Goal: Task Accomplishment & Management: Complete application form

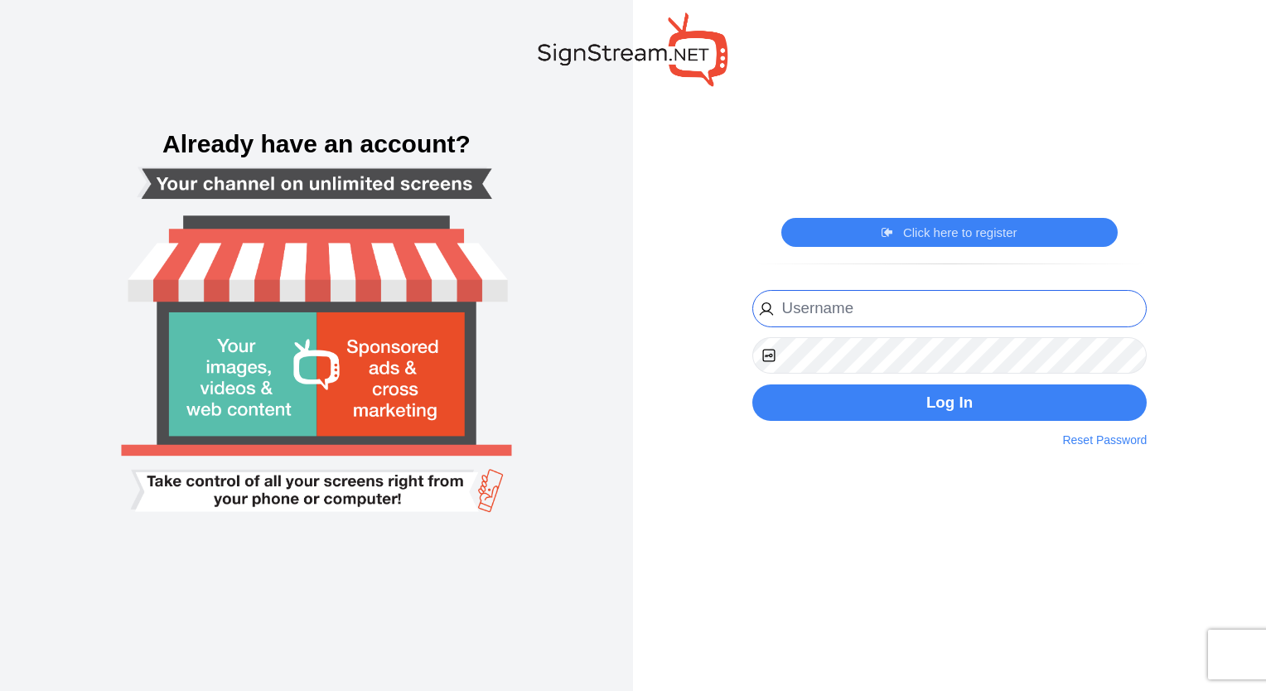
click at [828, 317] on input "email" at bounding box center [949, 308] width 395 height 37
type input "christina.holman@usc.salvationarmy.org"
click at [1111, 440] on link "Reset Password" at bounding box center [1104, 440] width 84 height 17
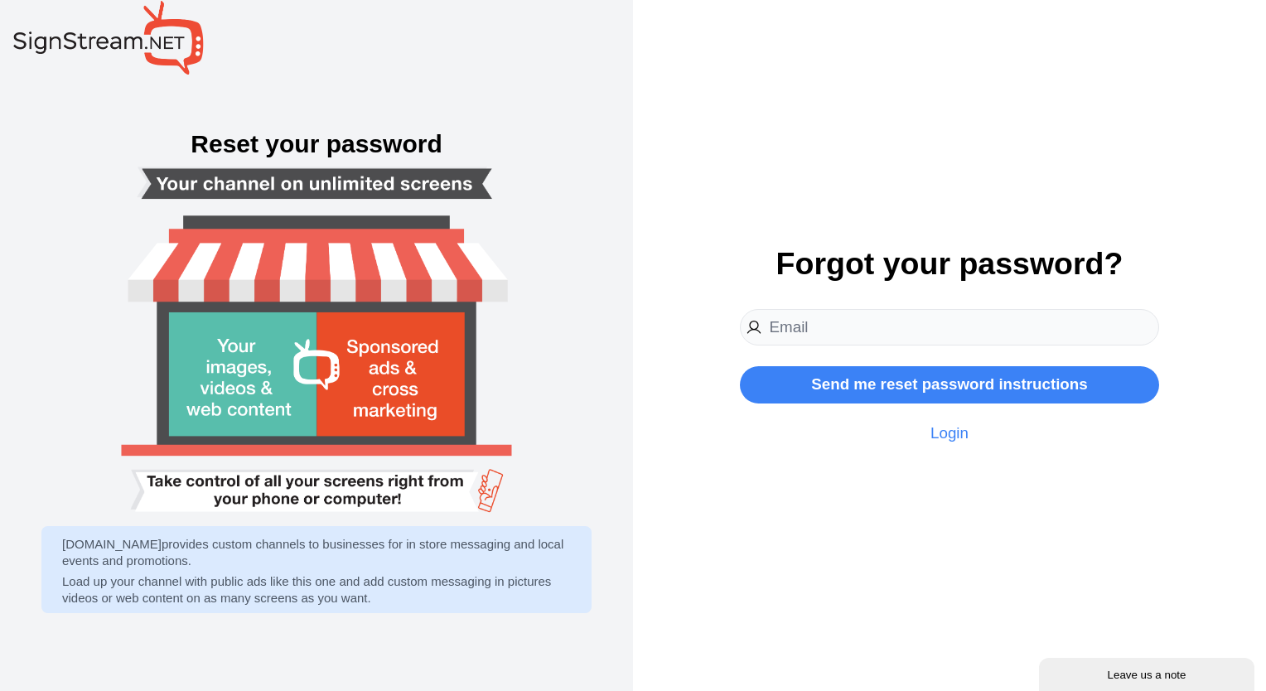
click at [831, 339] on input "email" at bounding box center [950, 327] width 420 height 37
type input "christina.holman@usc.salvationarmy.org"
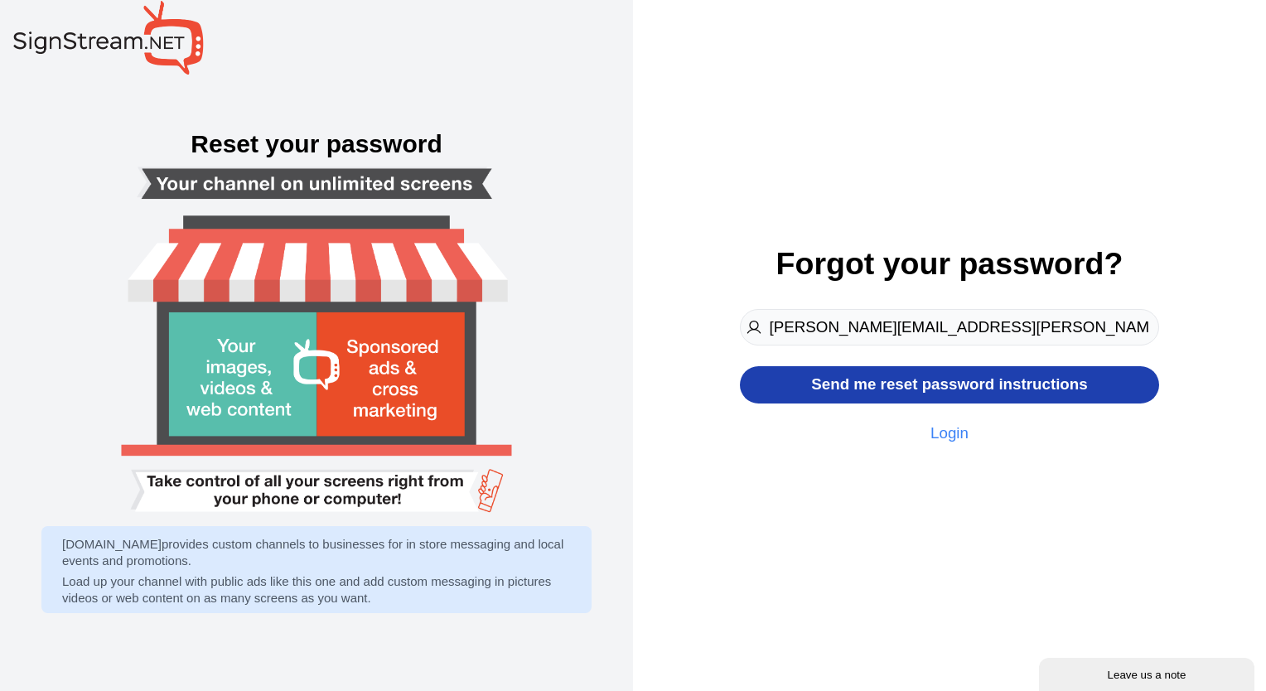
click at [901, 387] on button "Send me reset password instructions" at bounding box center [950, 384] width 420 height 37
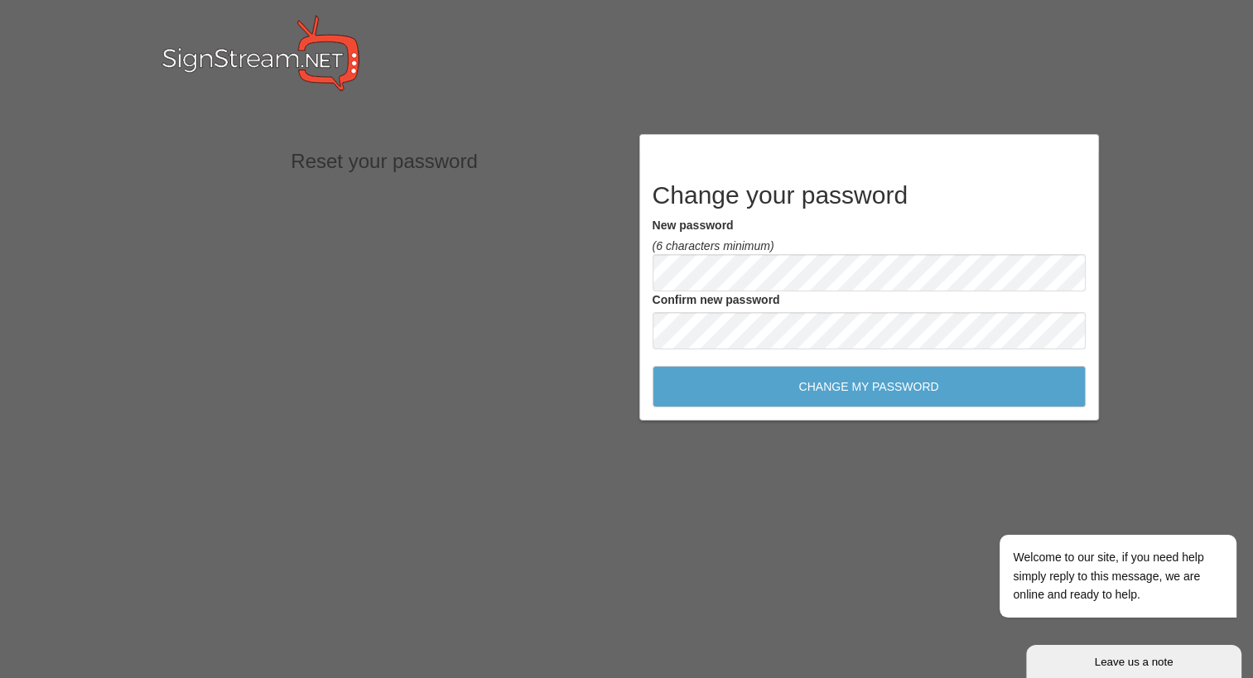
click at [829, 376] on input "Change my password" at bounding box center [869, 386] width 433 height 41
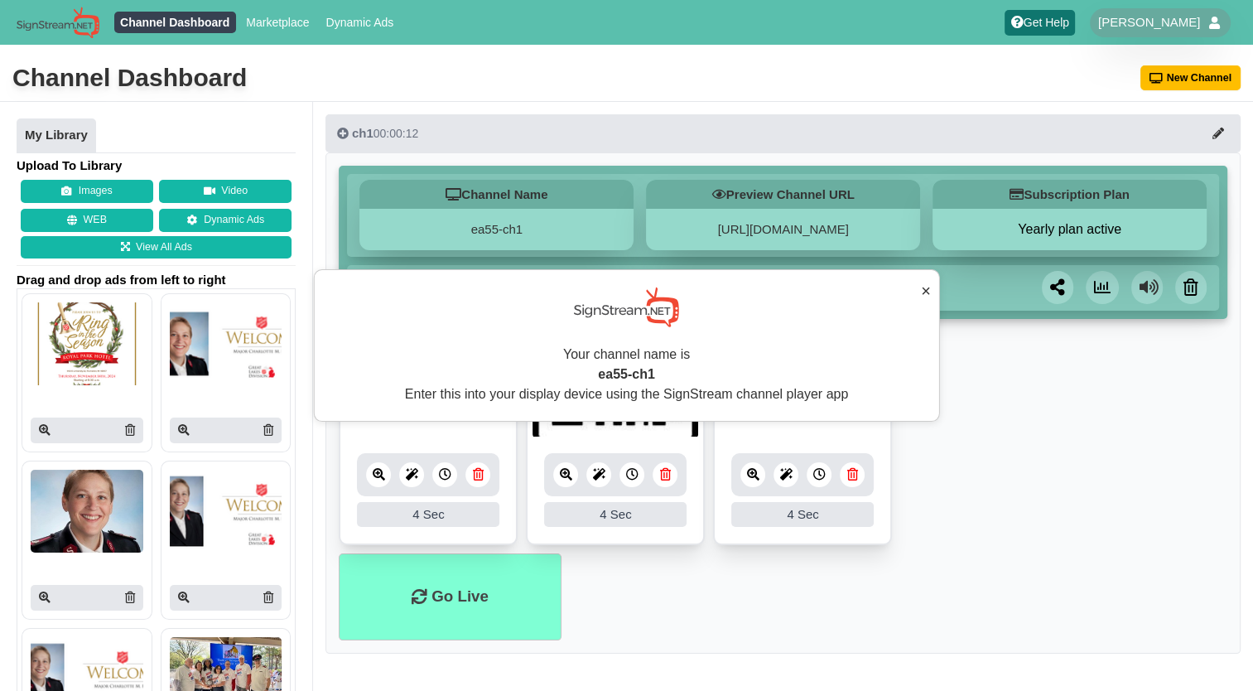
click at [239, 379] on img at bounding box center [226, 343] width 113 height 83
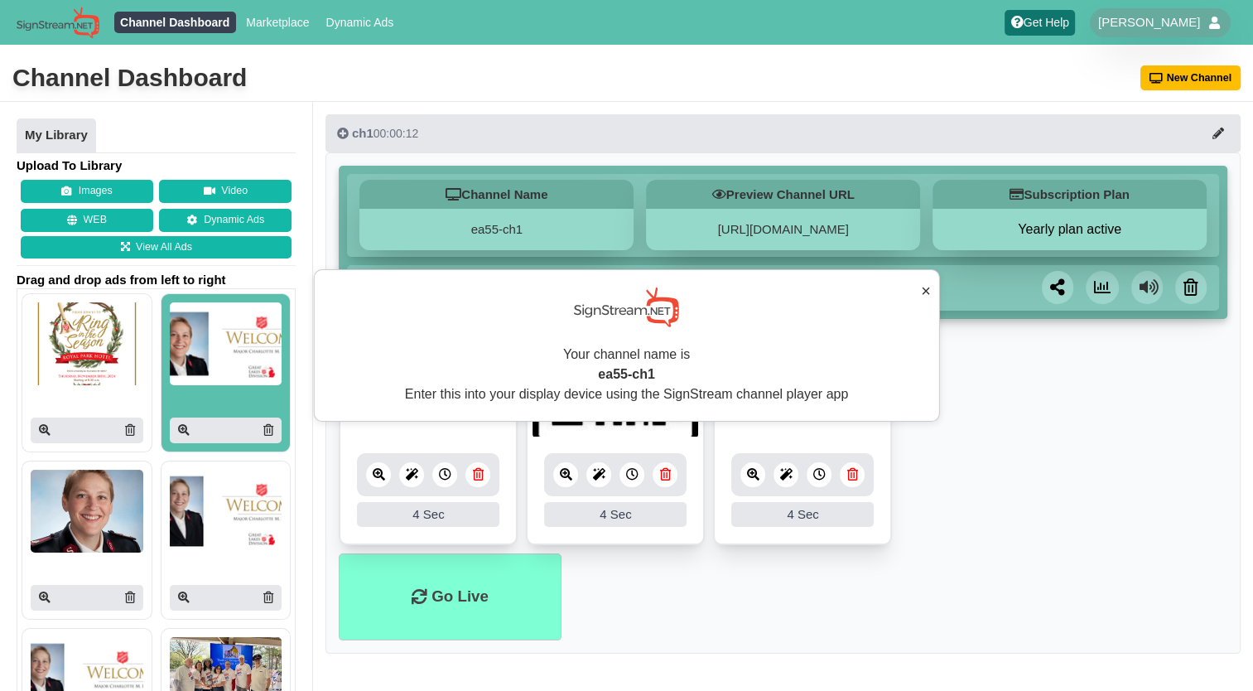
click at [919, 290] on div "× Your channel name is ea55-ch1 Enter this into your display device using the S…" at bounding box center [626, 345] width 627 height 152
click at [925, 287] on button "×" at bounding box center [926, 290] width 10 height 25
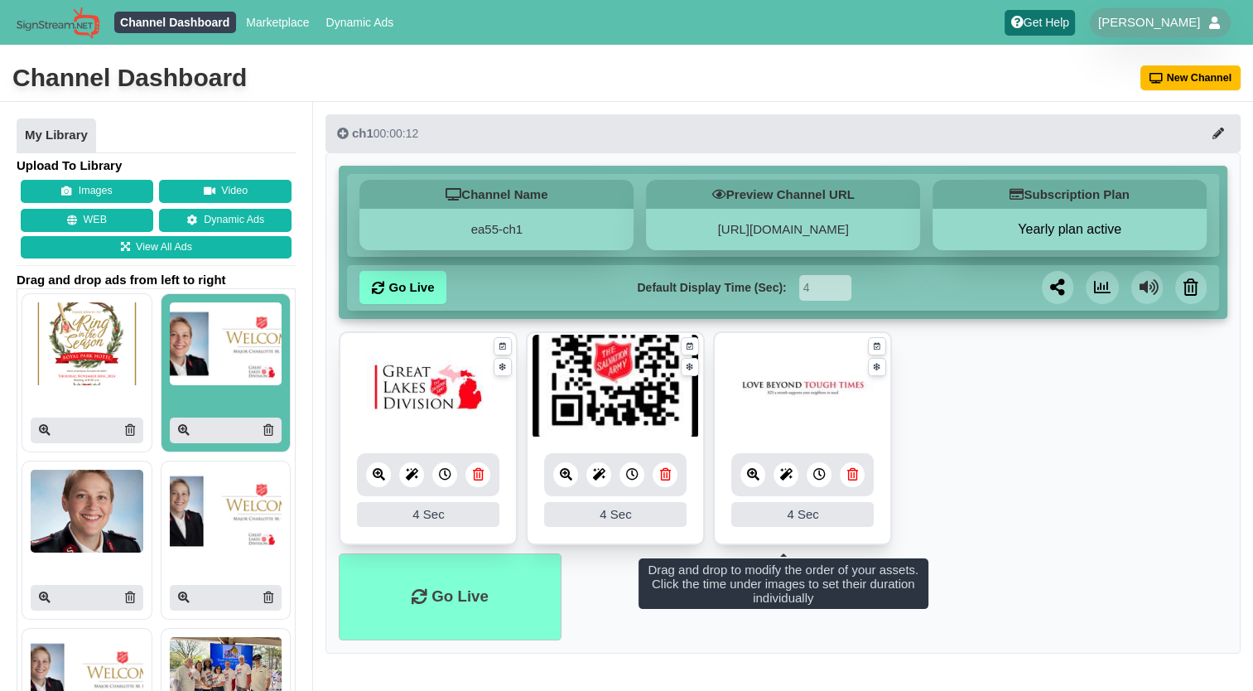
click at [848, 475] on icon at bounding box center [852, 474] width 11 height 12
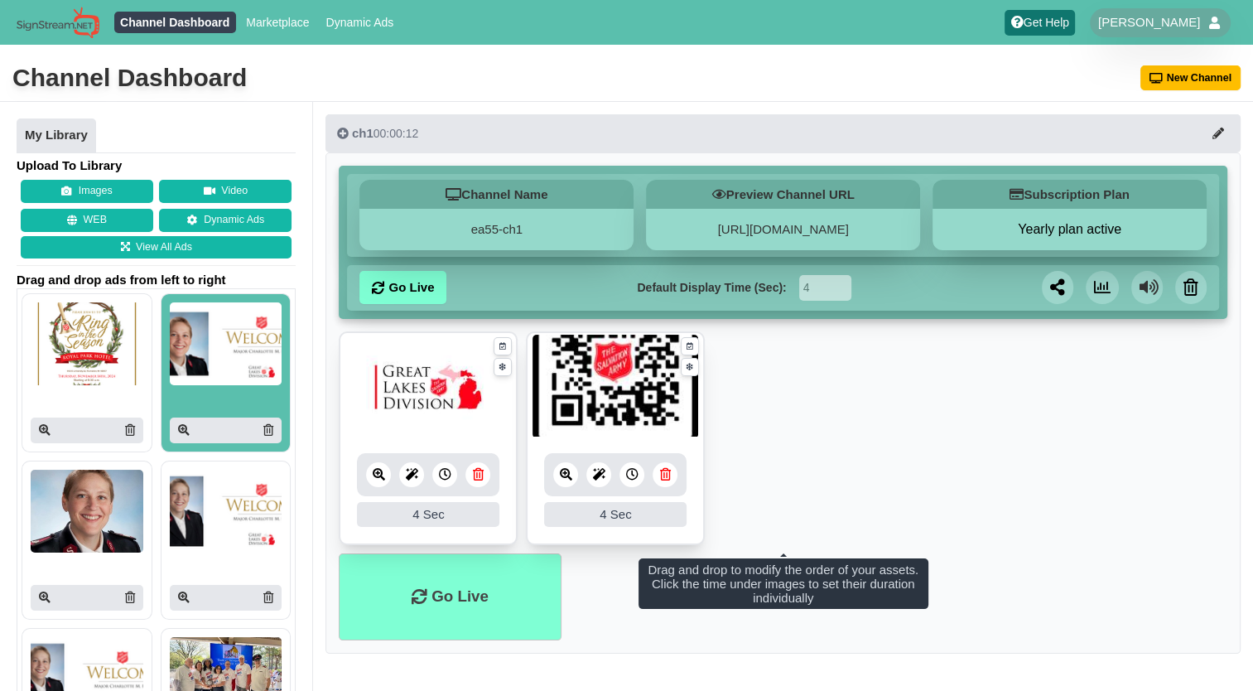
click at [89, 343] on img at bounding box center [87, 343] width 113 height 83
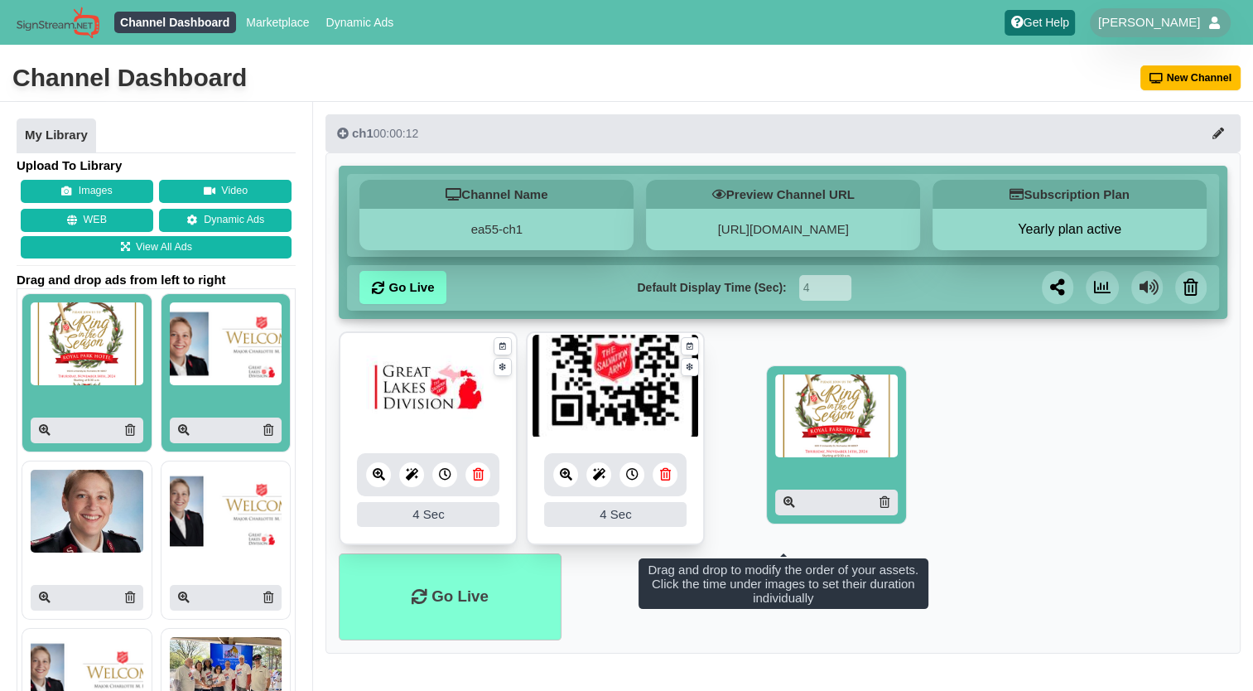
drag, startPoint x: 99, startPoint y: 417, endPoint x: 843, endPoint y: 472, distance: 745.9
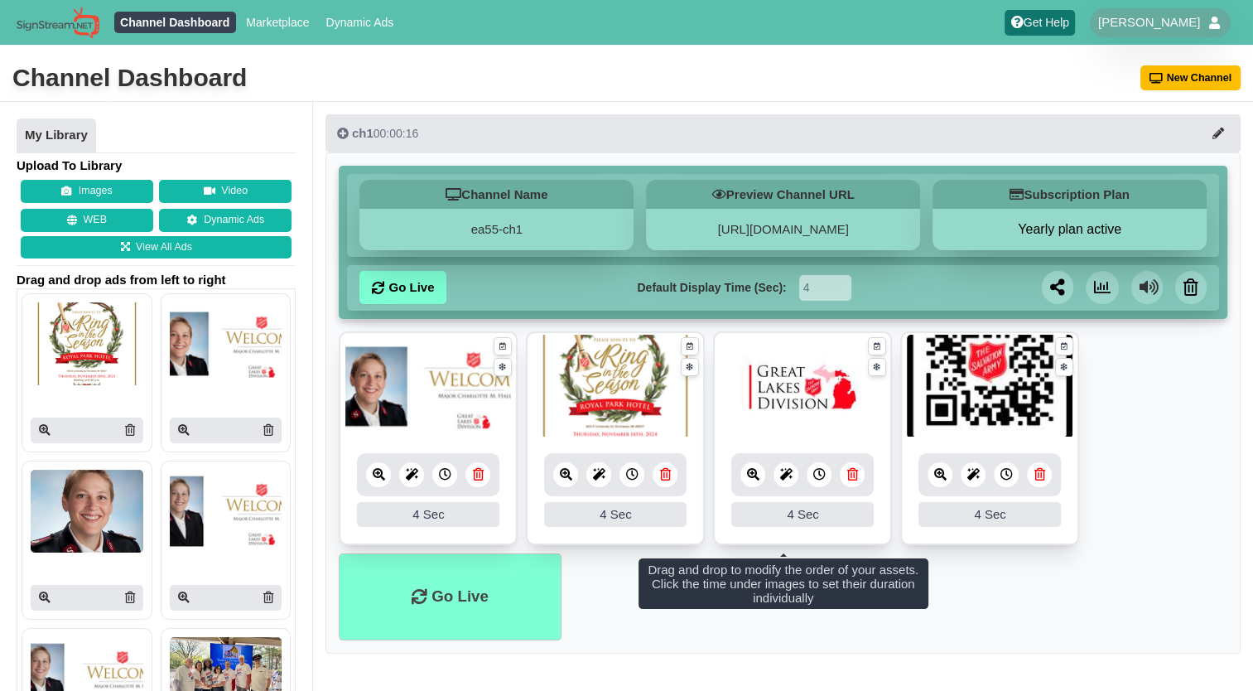
click at [664, 475] on icon at bounding box center [665, 474] width 11 height 12
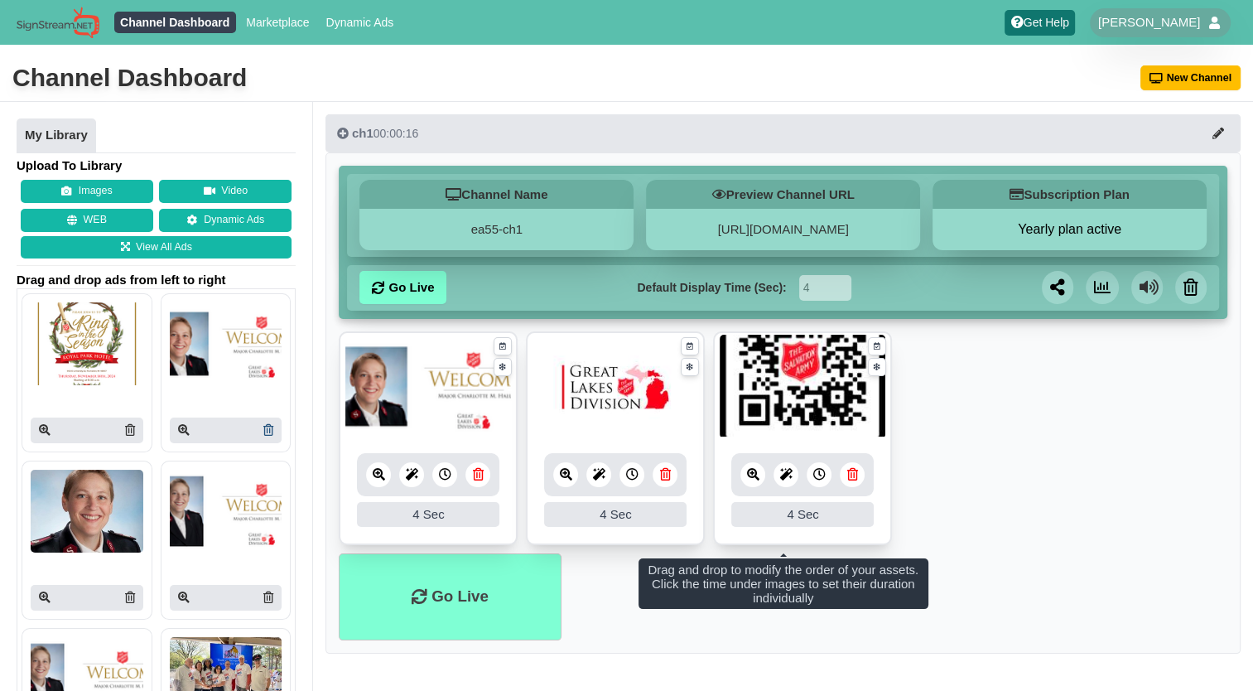
click at [263, 430] on icon at bounding box center [268, 430] width 10 height 12
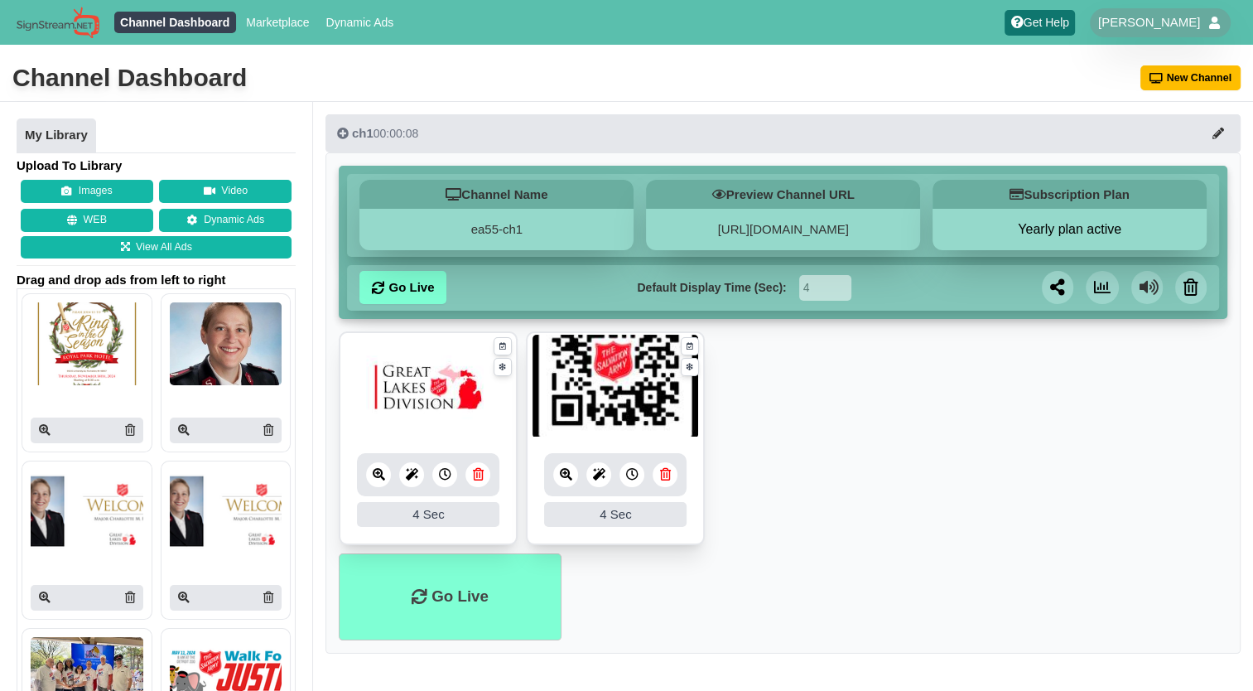
click at [263, 430] on icon at bounding box center [268, 430] width 10 height 12
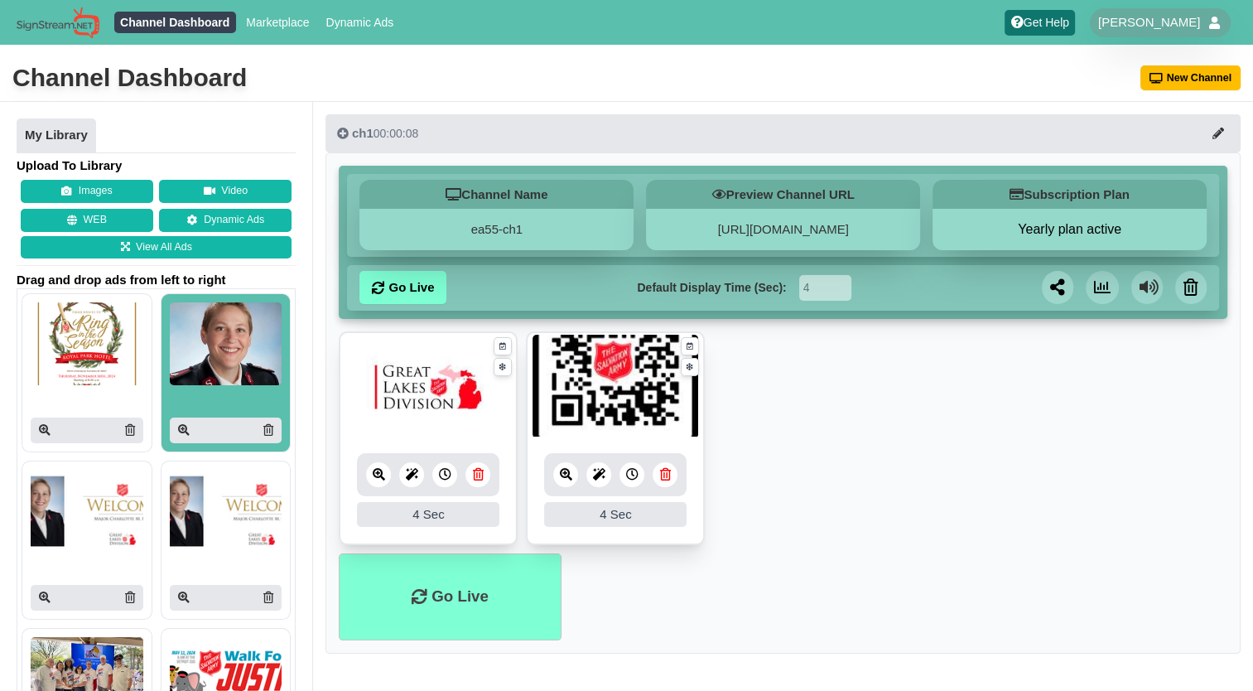
click at [263, 430] on icon at bounding box center [268, 430] width 10 height 12
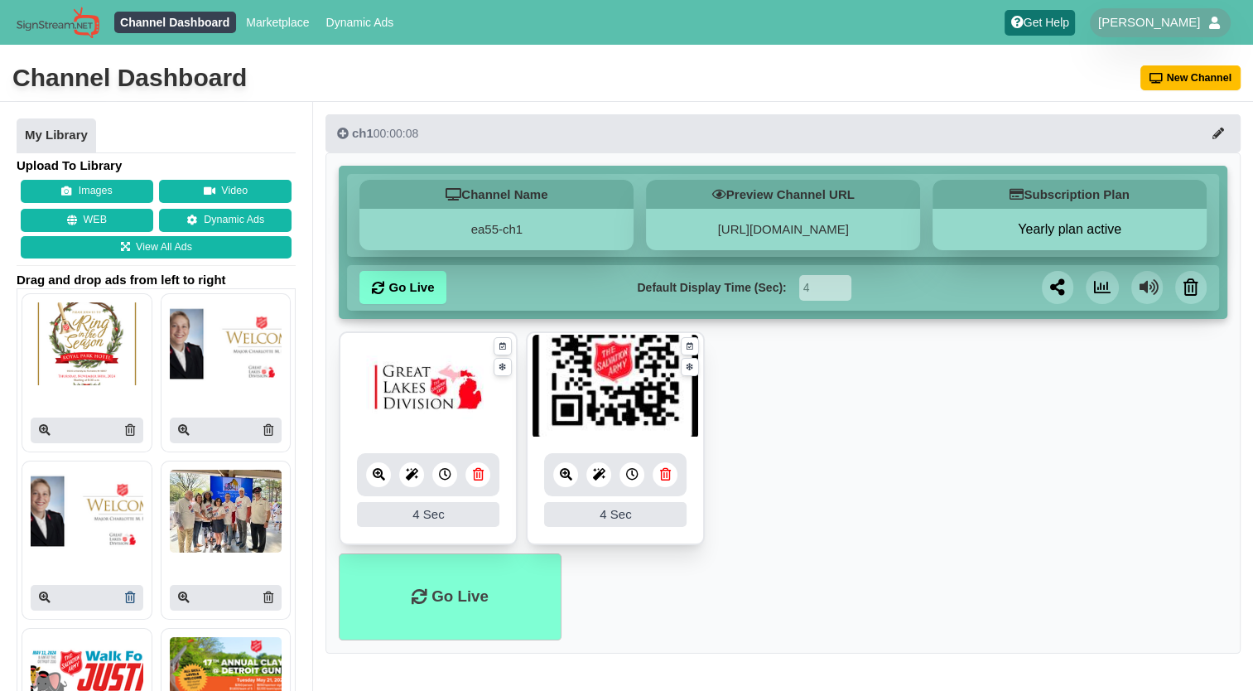
click at [125, 598] on icon at bounding box center [130, 597] width 10 height 12
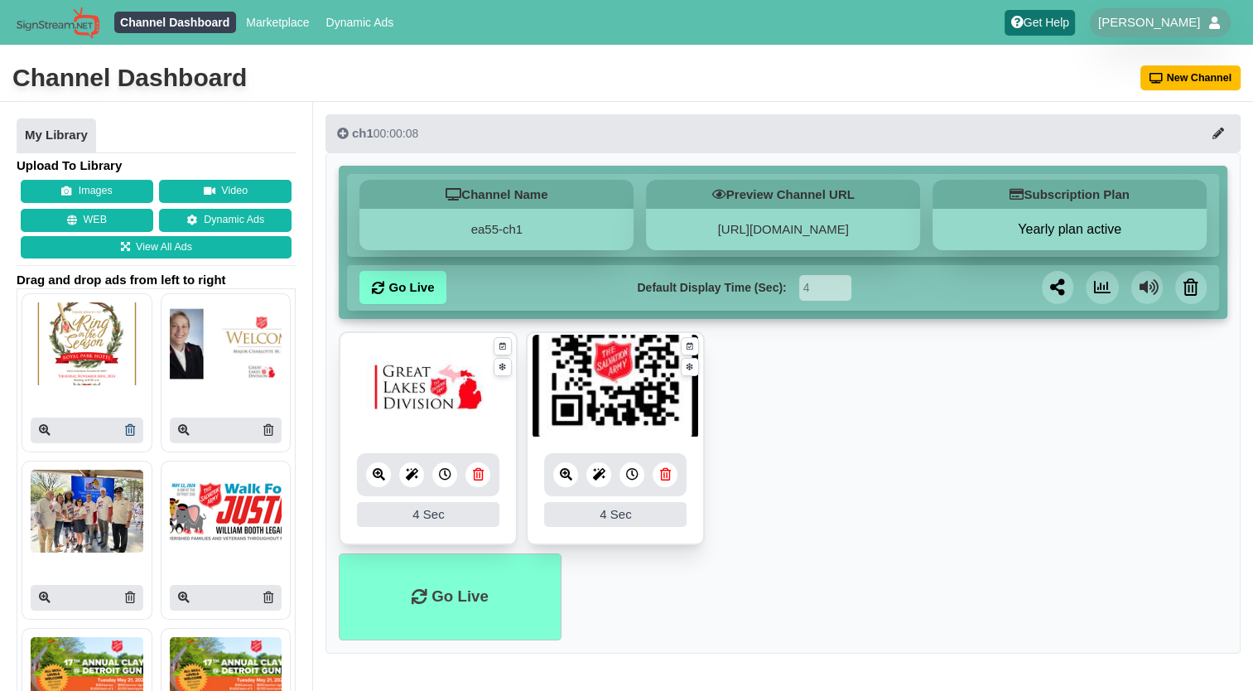
click at [125, 431] on icon at bounding box center [130, 430] width 10 height 12
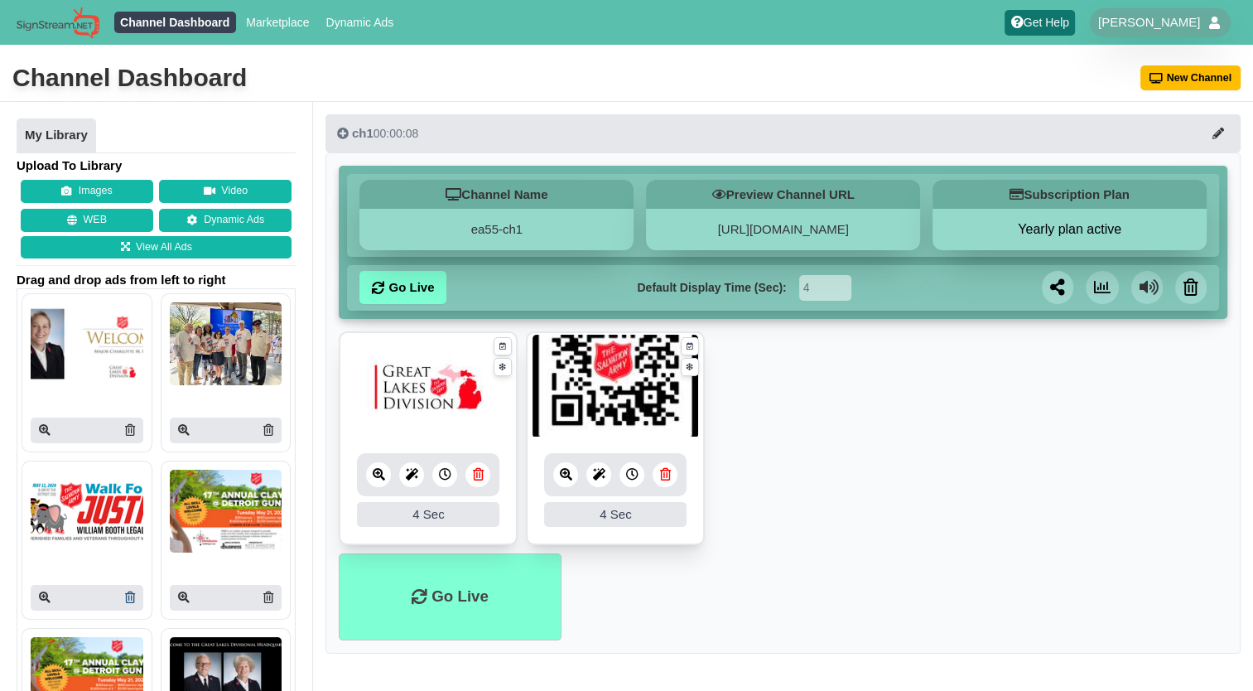
click at [125, 595] on icon at bounding box center [130, 597] width 10 height 12
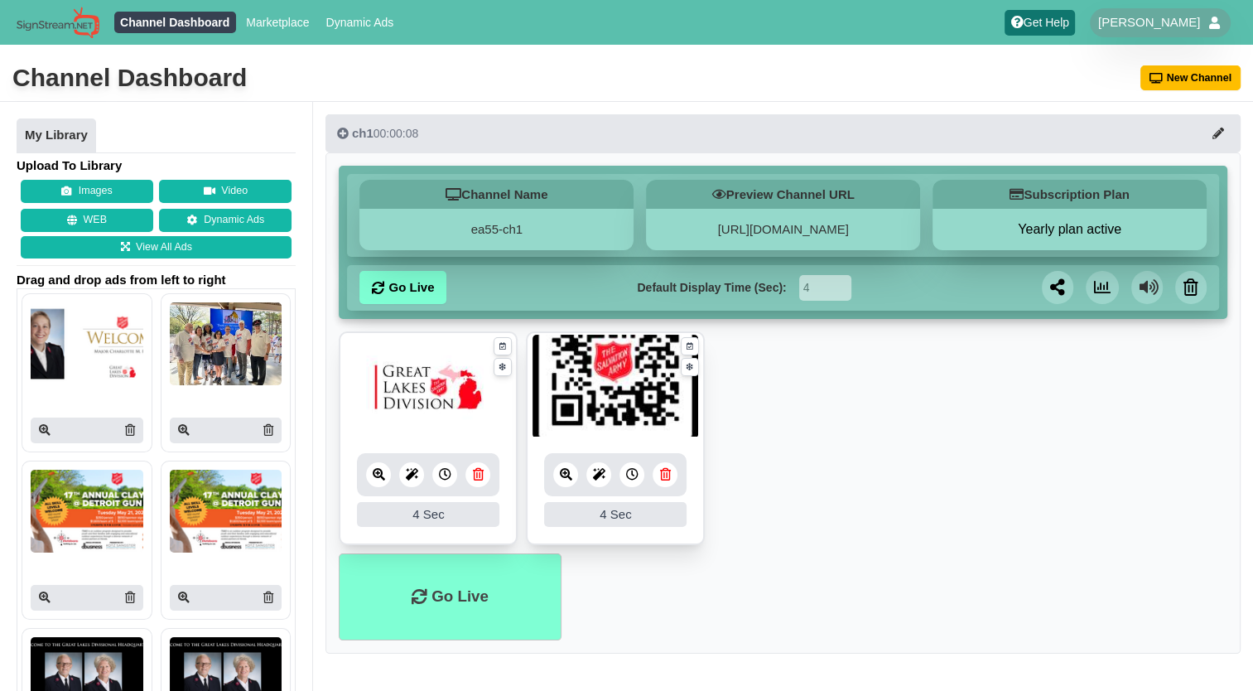
click at [125, 598] on icon at bounding box center [130, 597] width 10 height 12
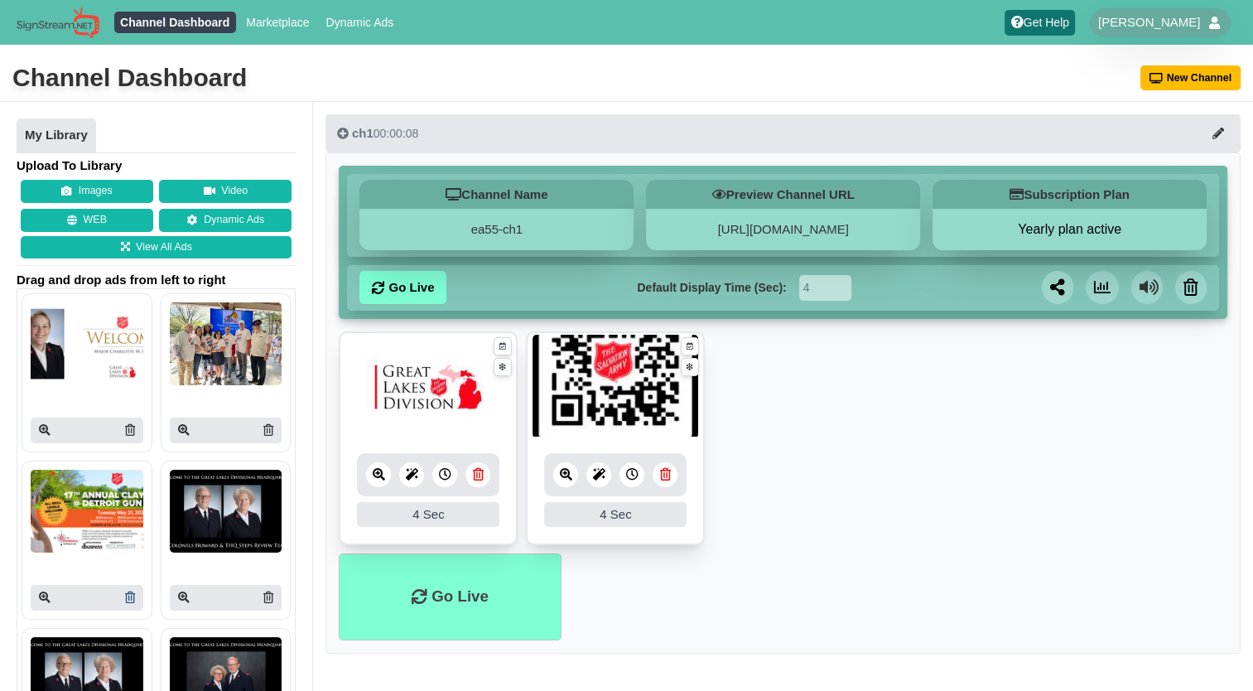
click at [125, 596] on icon at bounding box center [130, 597] width 10 height 12
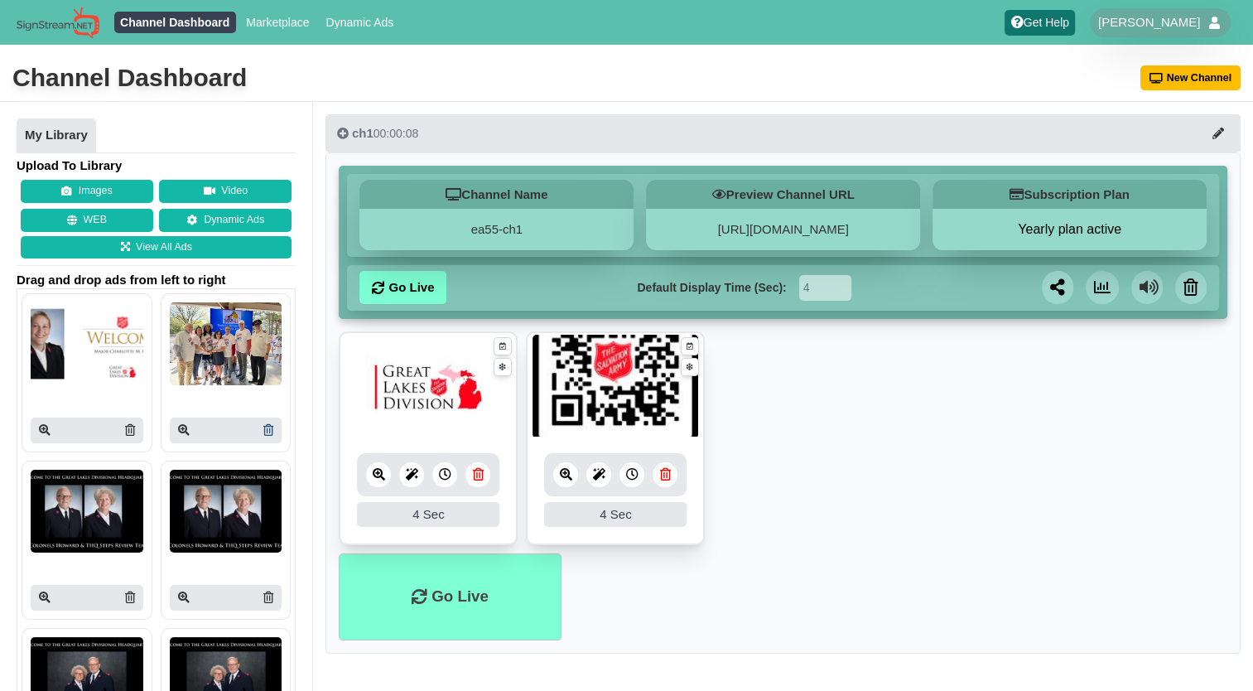
click at [263, 435] on link at bounding box center [268, 430] width 10 height 17
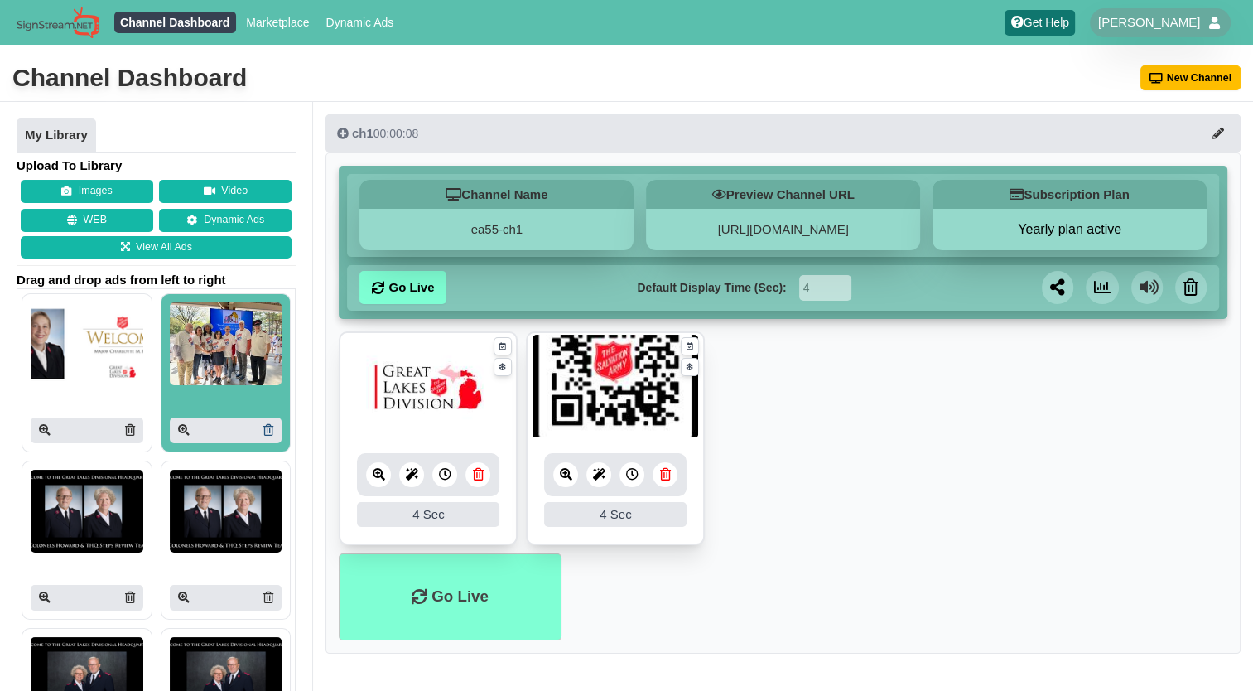
click at [263, 435] on link at bounding box center [268, 430] width 10 height 17
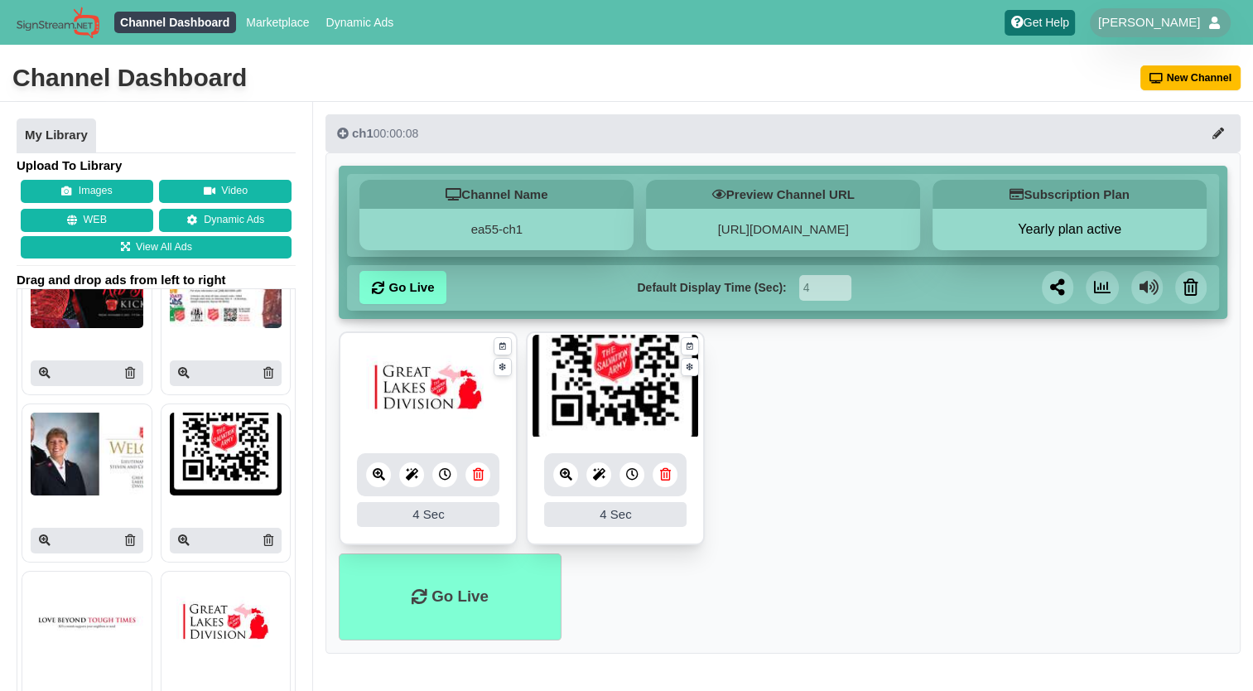
scroll to position [776, 0]
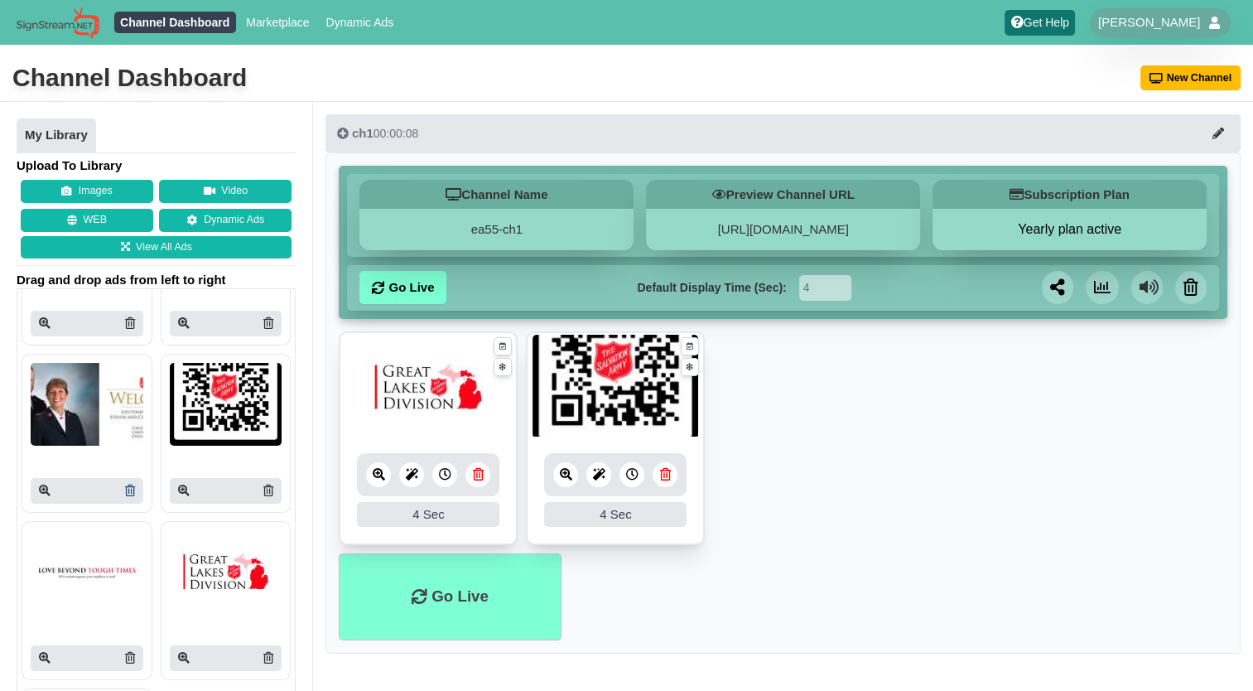
click at [125, 485] on icon at bounding box center [130, 491] width 10 height 12
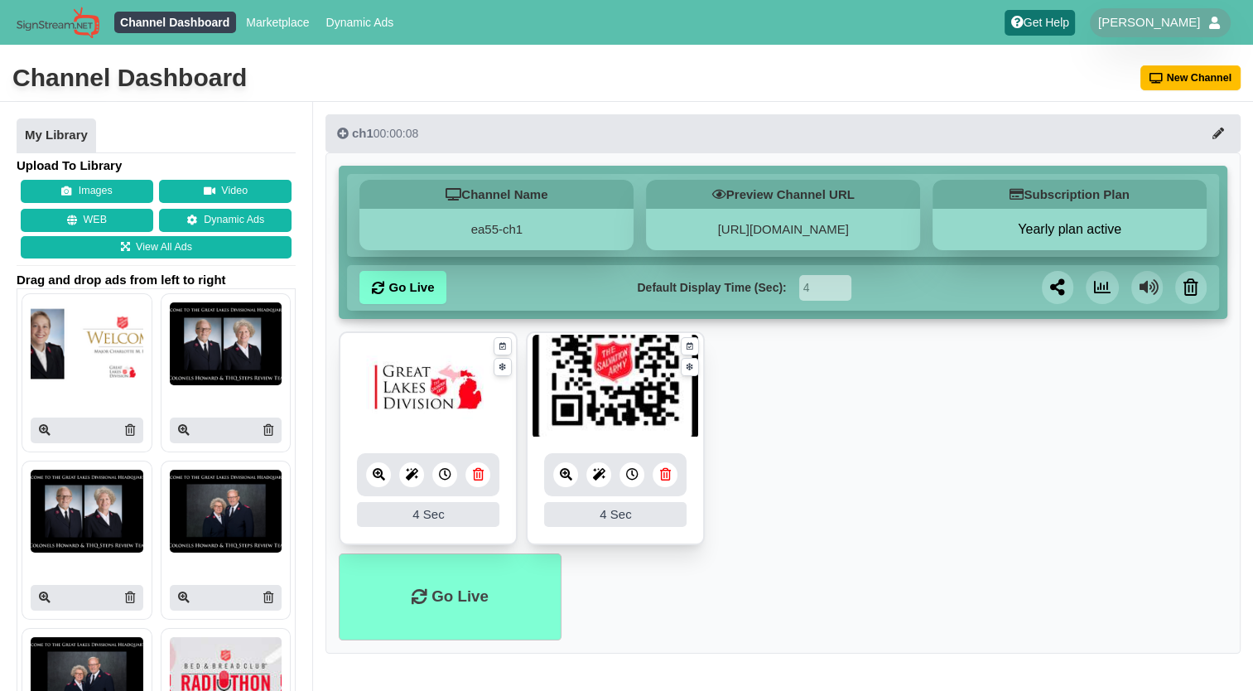
click at [282, 372] on div at bounding box center [226, 372] width 139 height 167
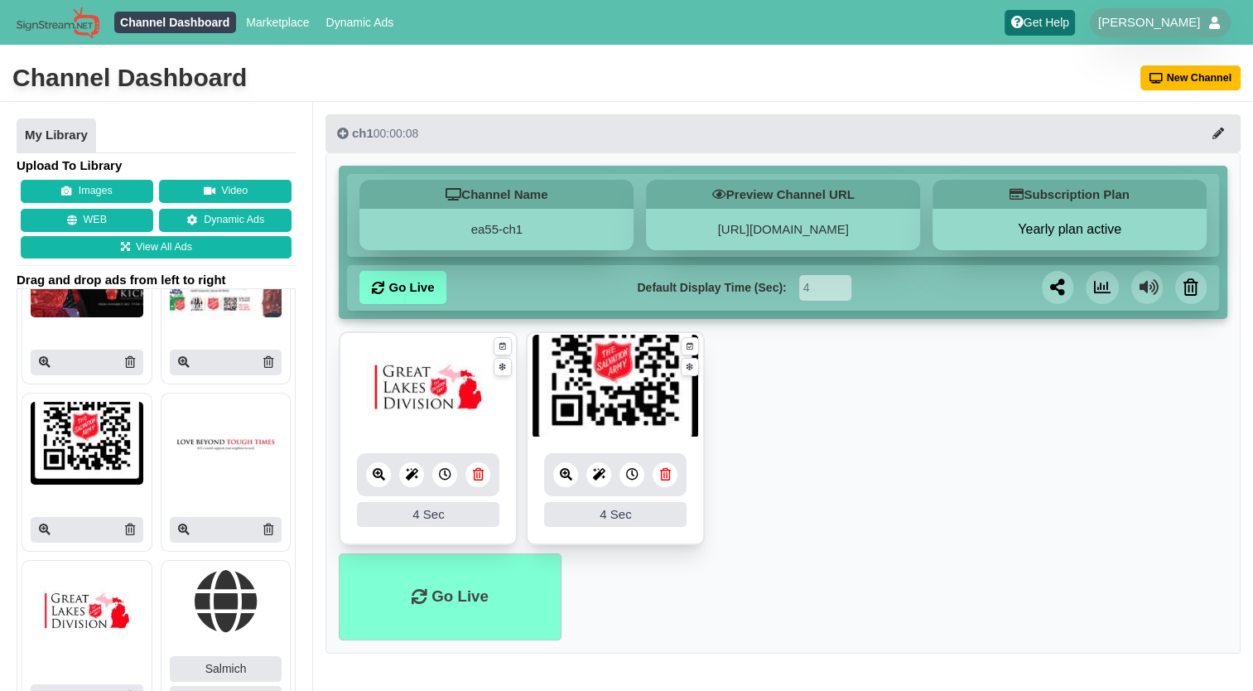
scroll to position [741, 0]
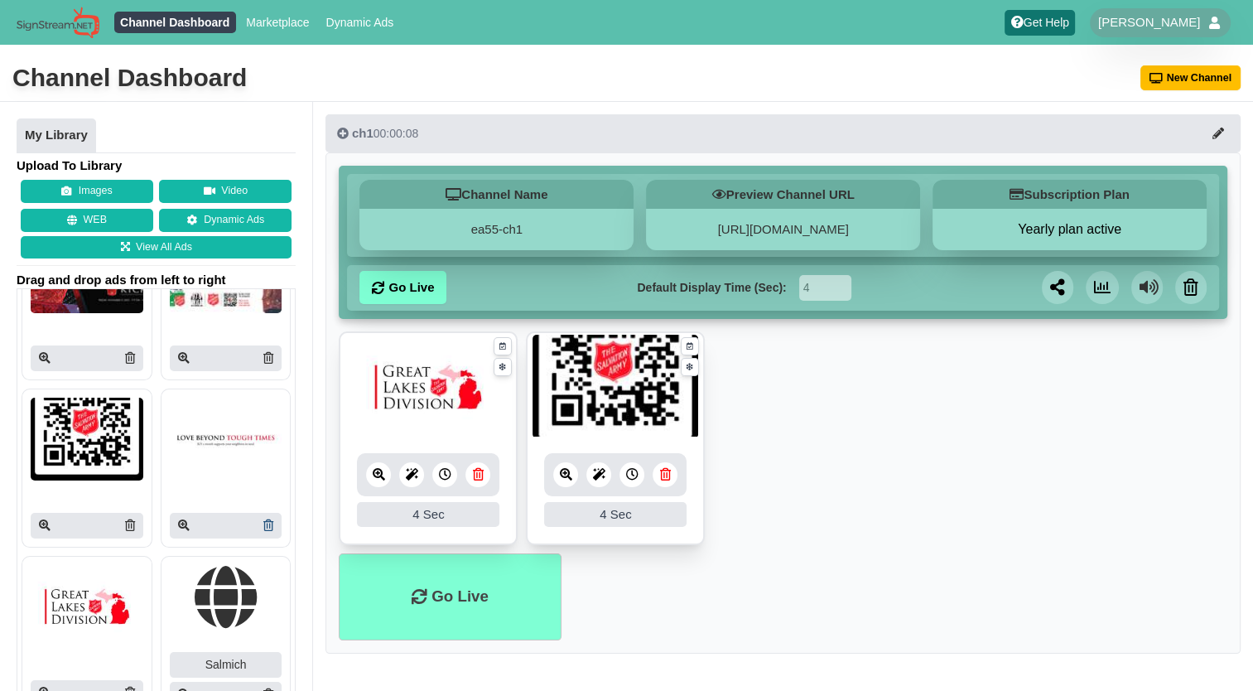
click at [263, 519] on icon at bounding box center [268, 525] width 10 height 12
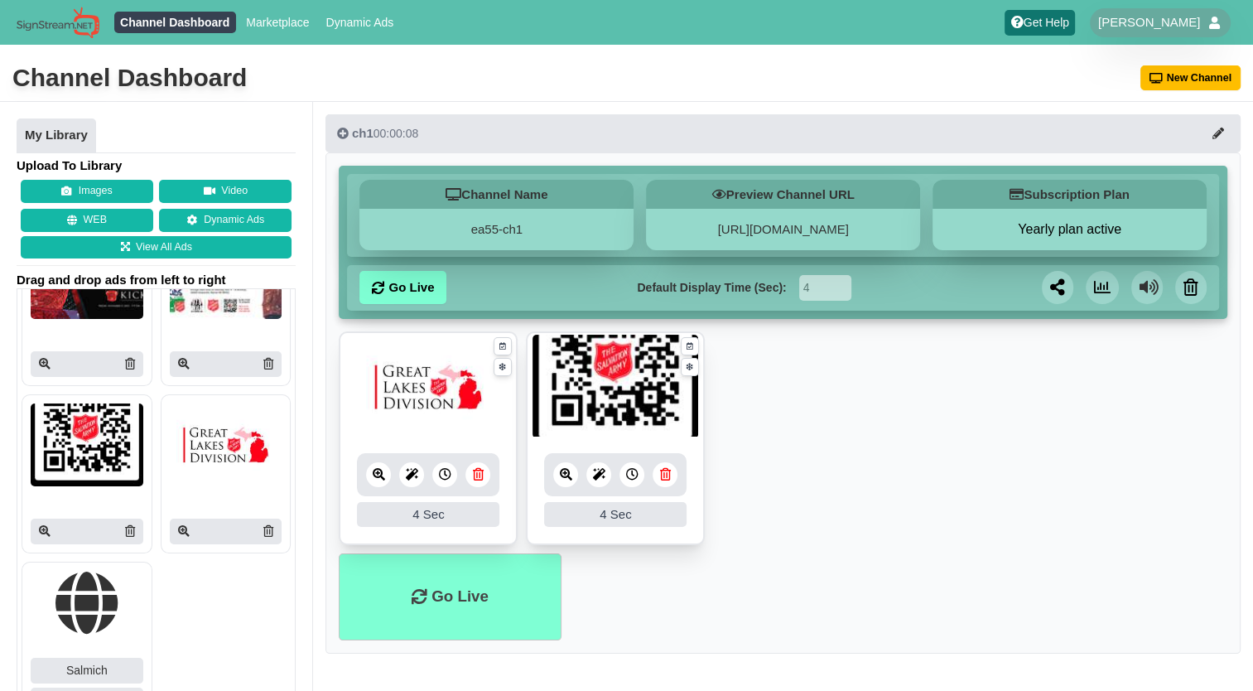
scroll to position [741, 0]
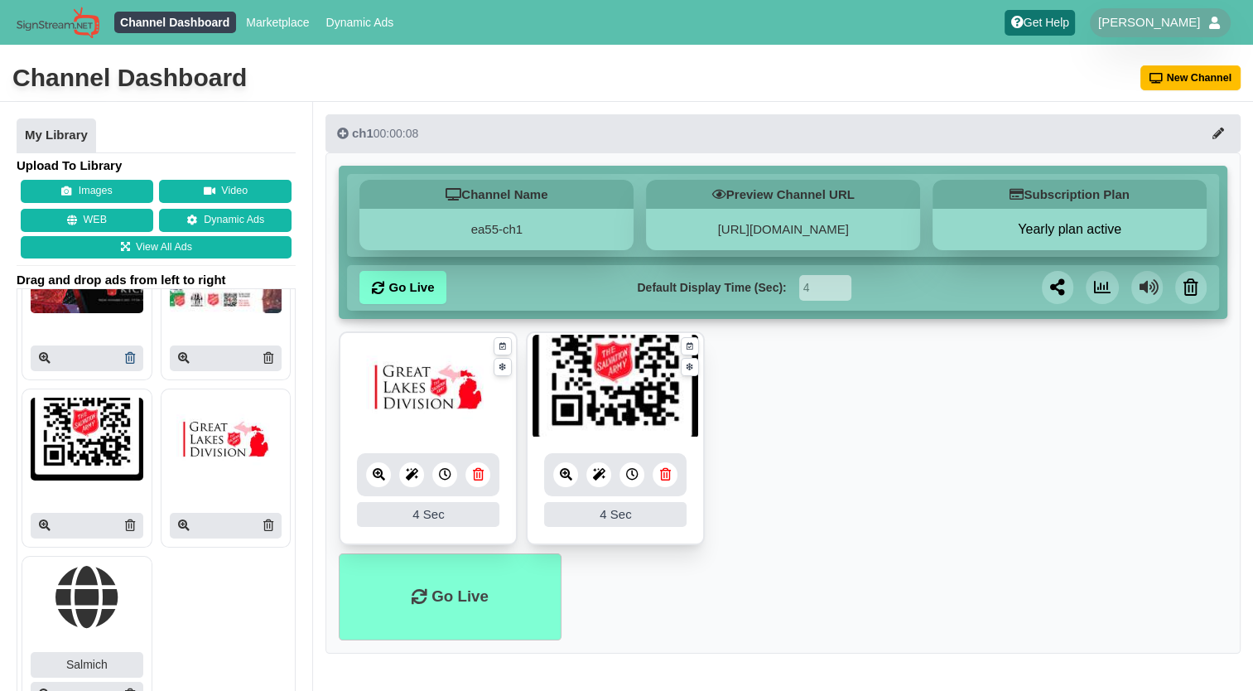
click at [125, 354] on icon at bounding box center [130, 358] width 10 height 12
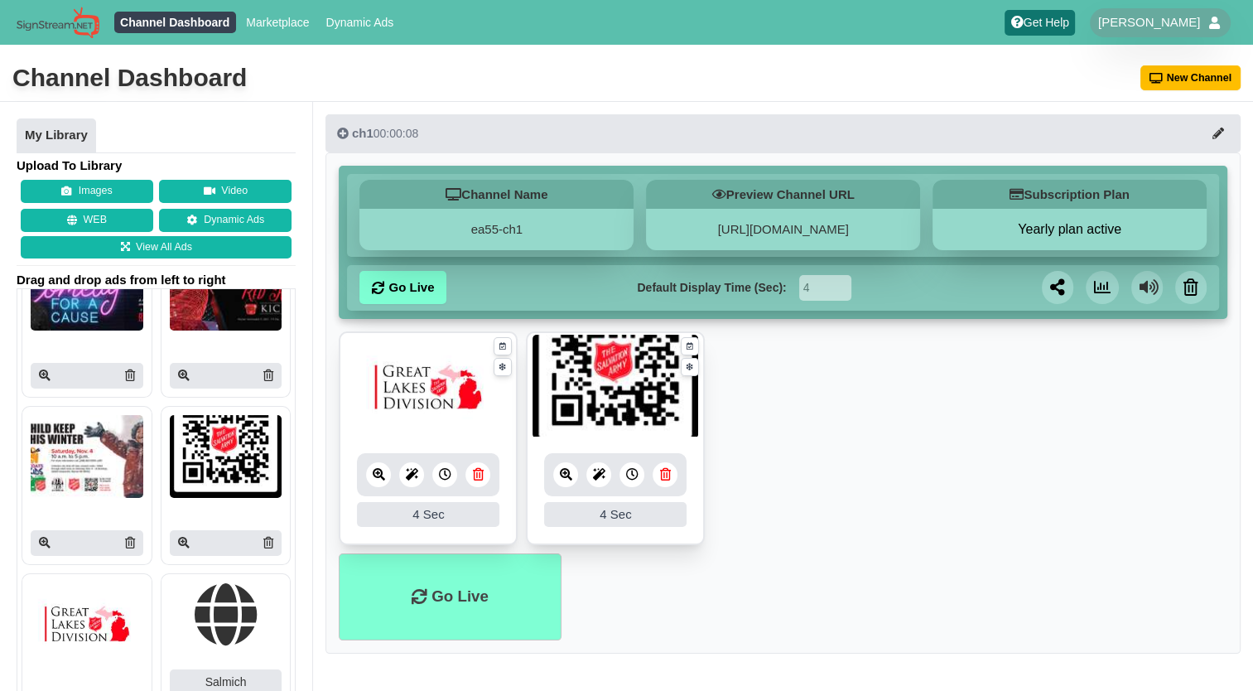
scroll to position [574, 0]
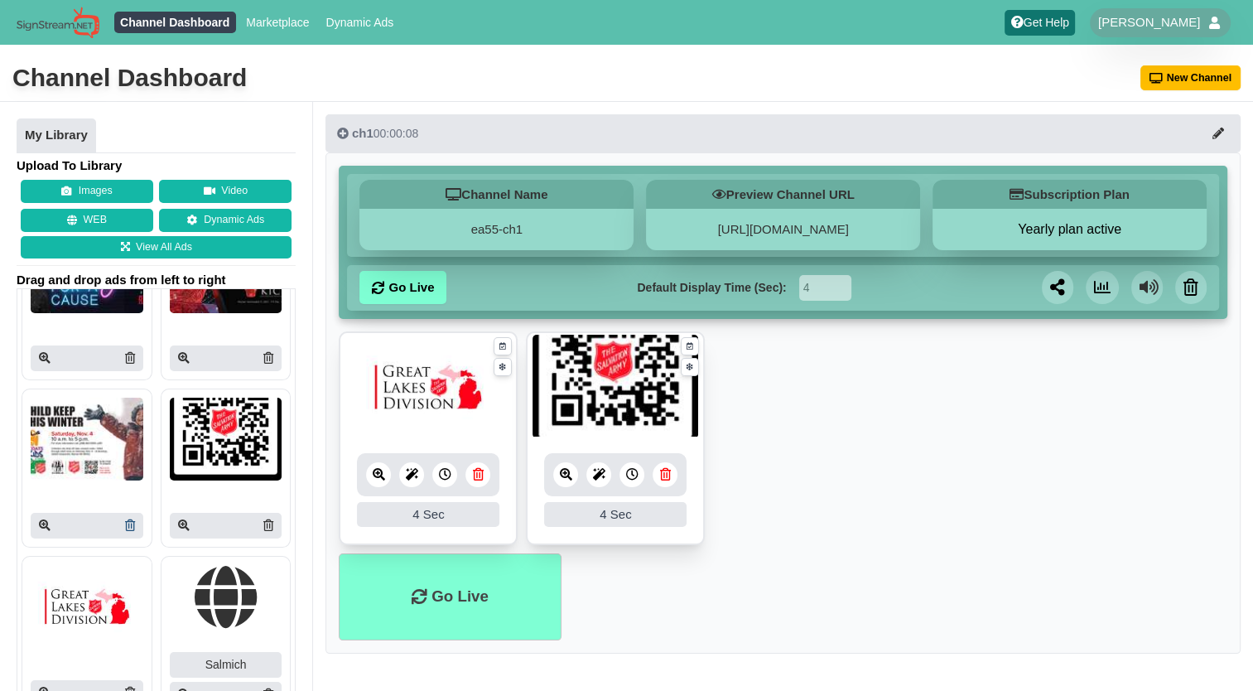
click at [125, 525] on icon at bounding box center [130, 525] width 10 height 12
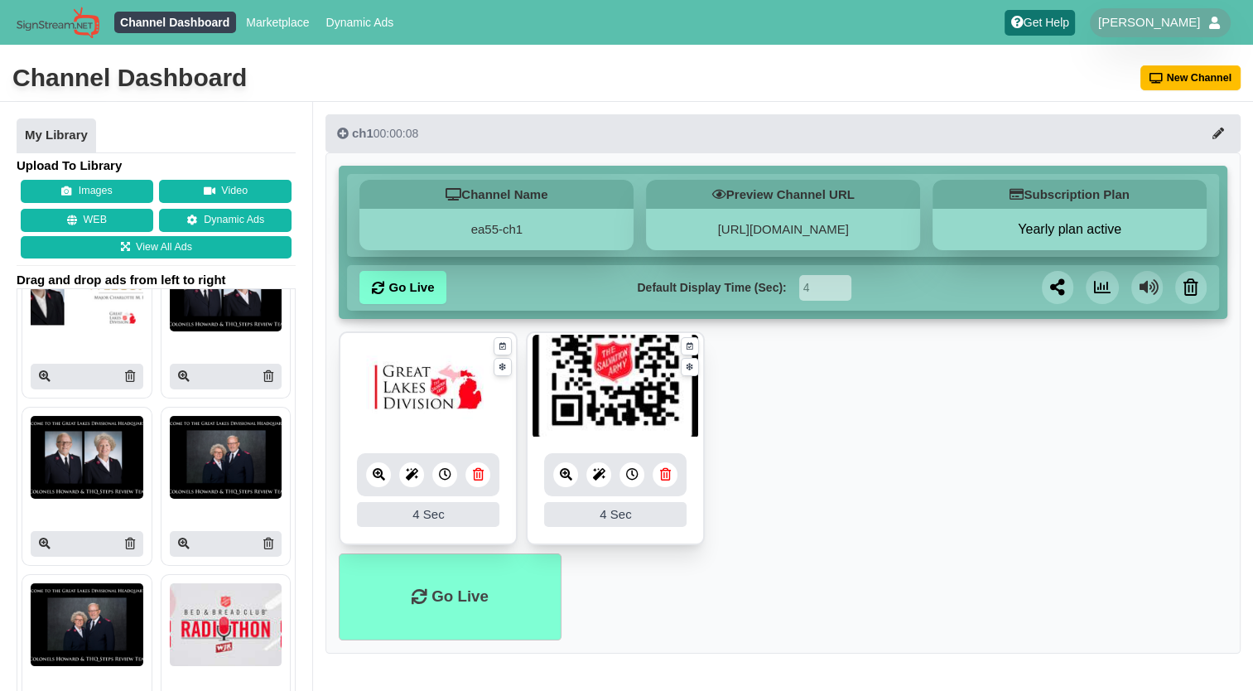
scroll to position [51, 0]
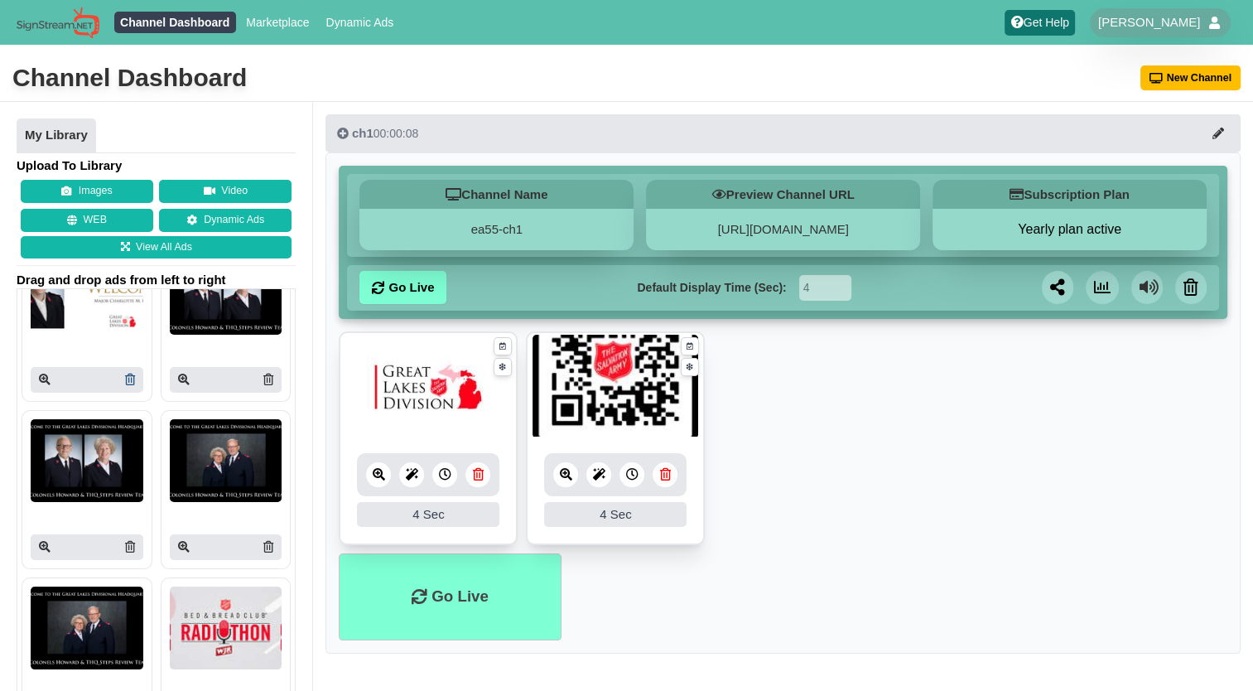
click at [126, 379] on icon at bounding box center [130, 380] width 10 height 12
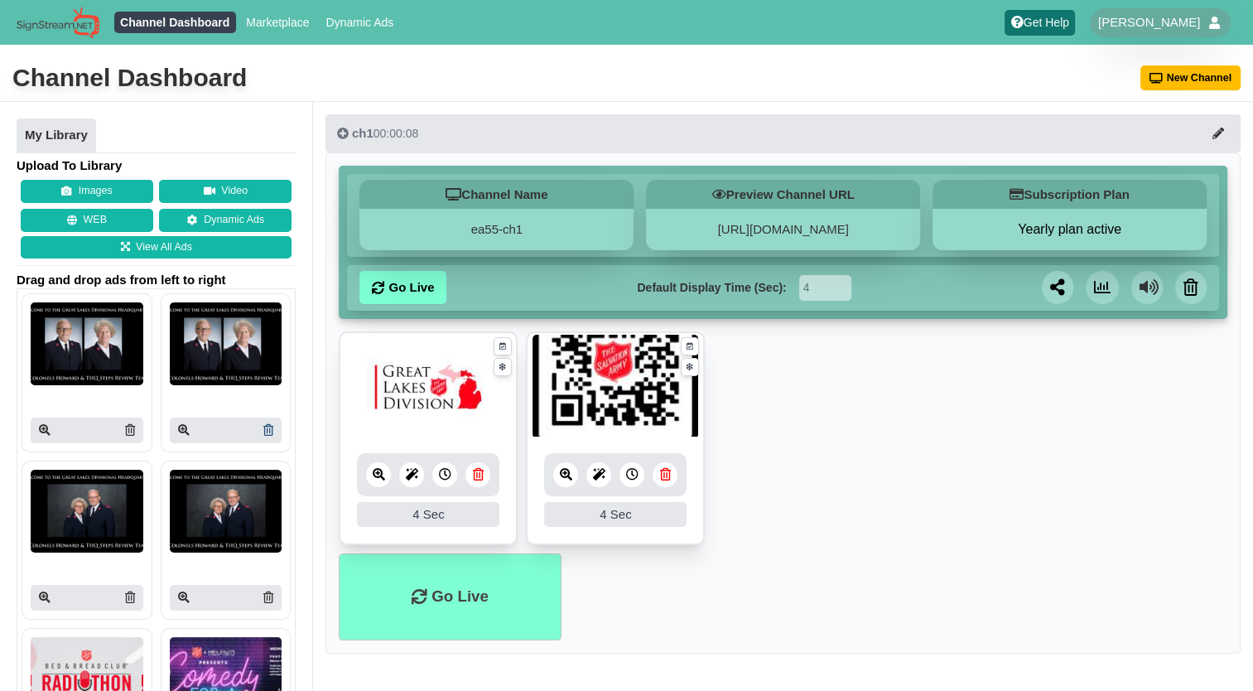
click at [263, 430] on icon at bounding box center [268, 430] width 10 height 12
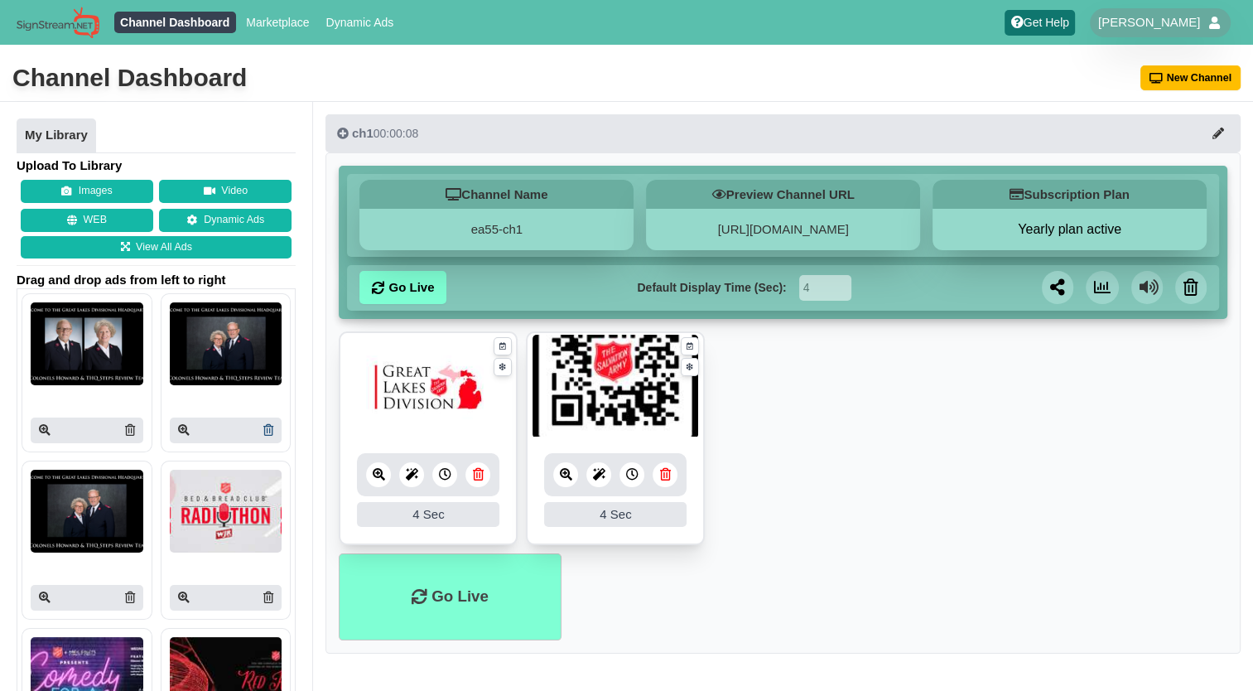
click at [263, 431] on icon at bounding box center [268, 430] width 10 height 12
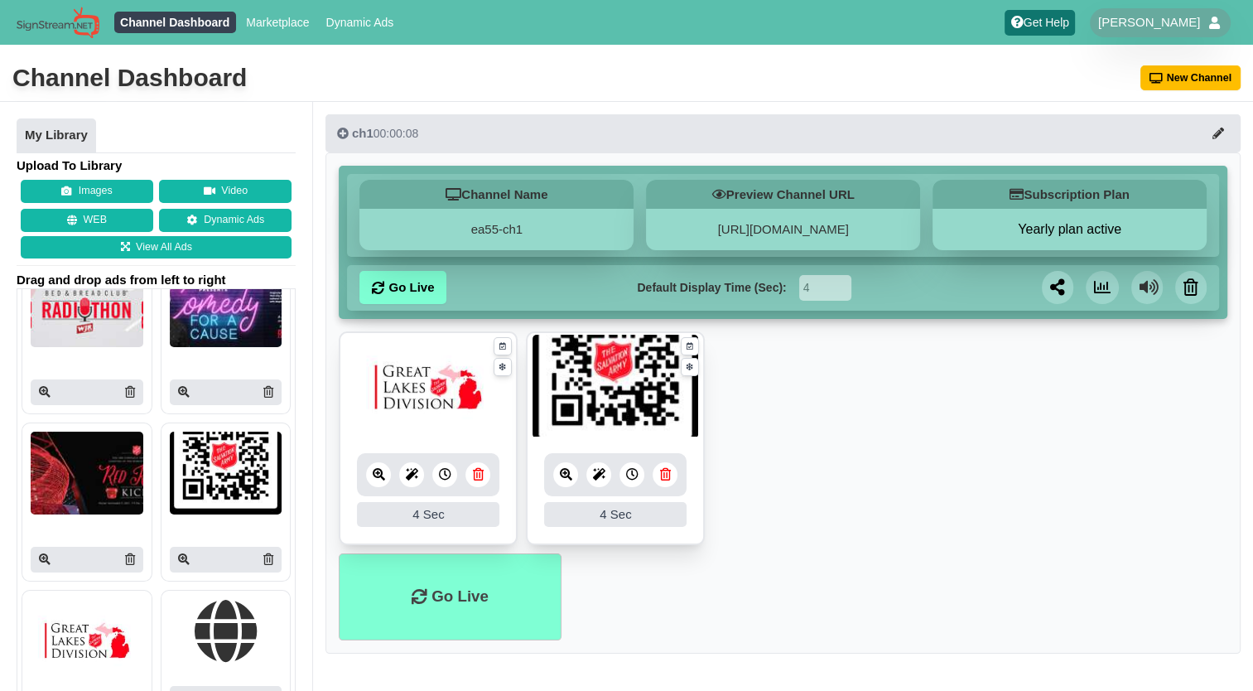
scroll to position [240, 0]
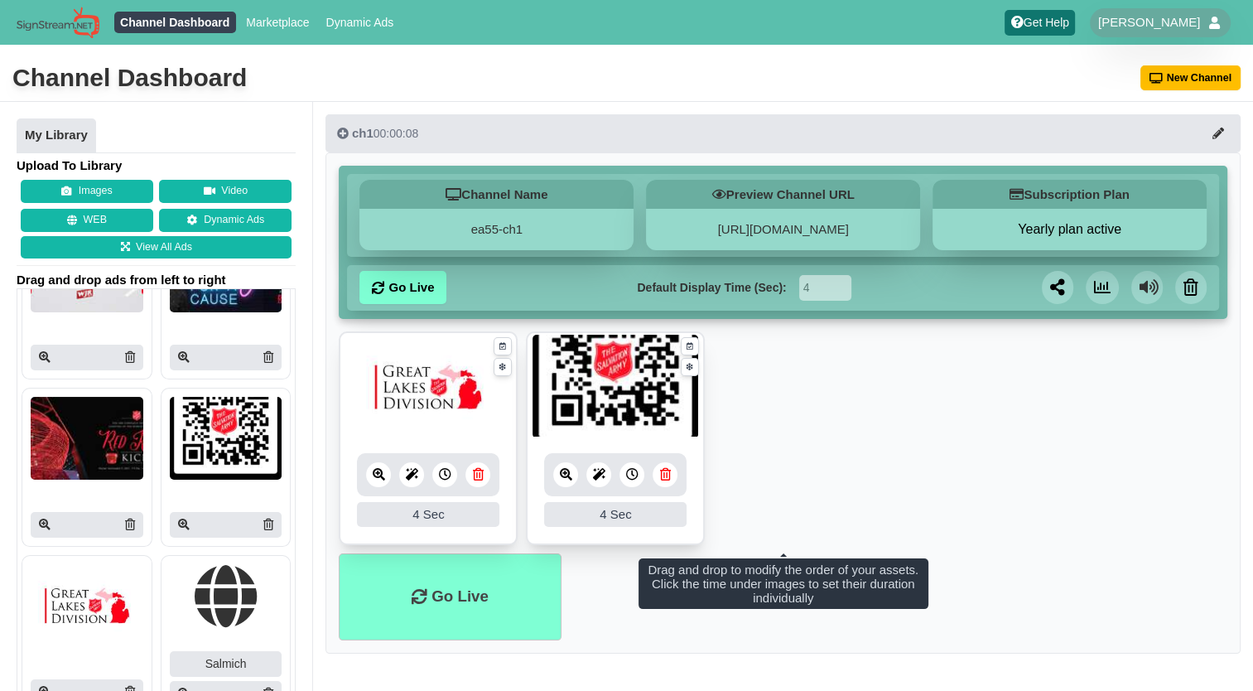
click at [630, 397] on img at bounding box center [616, 387] width 166 height 104
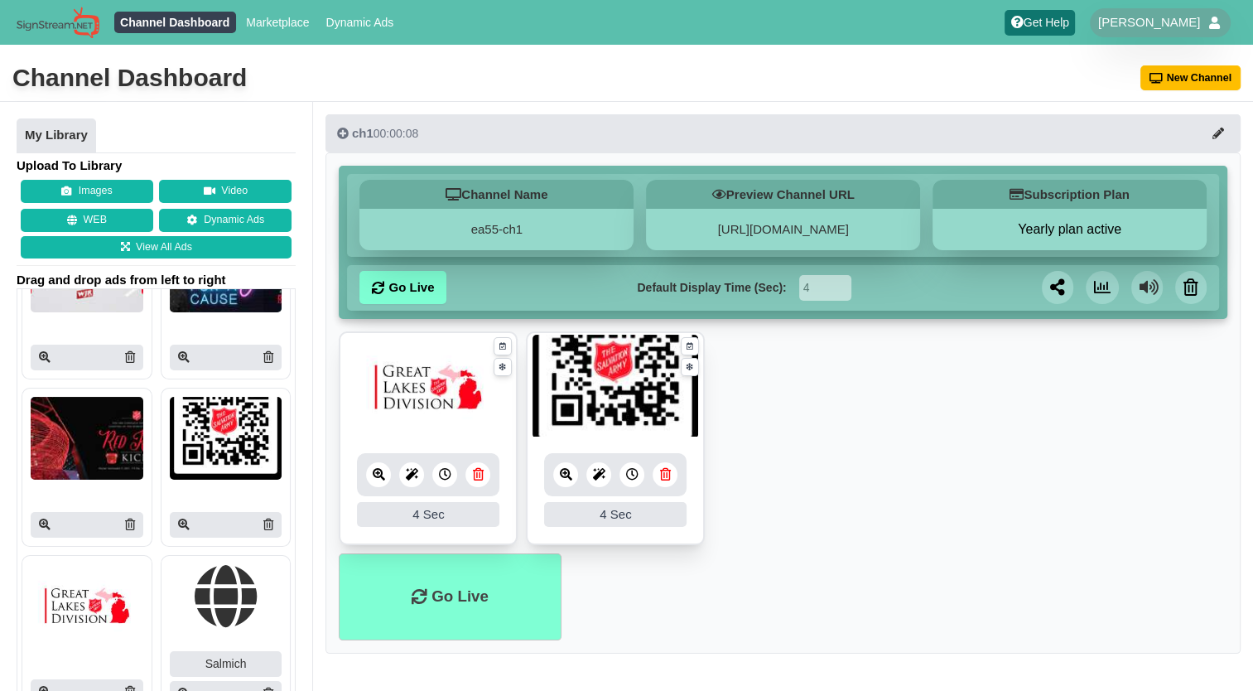
scroll to position [123, 0]
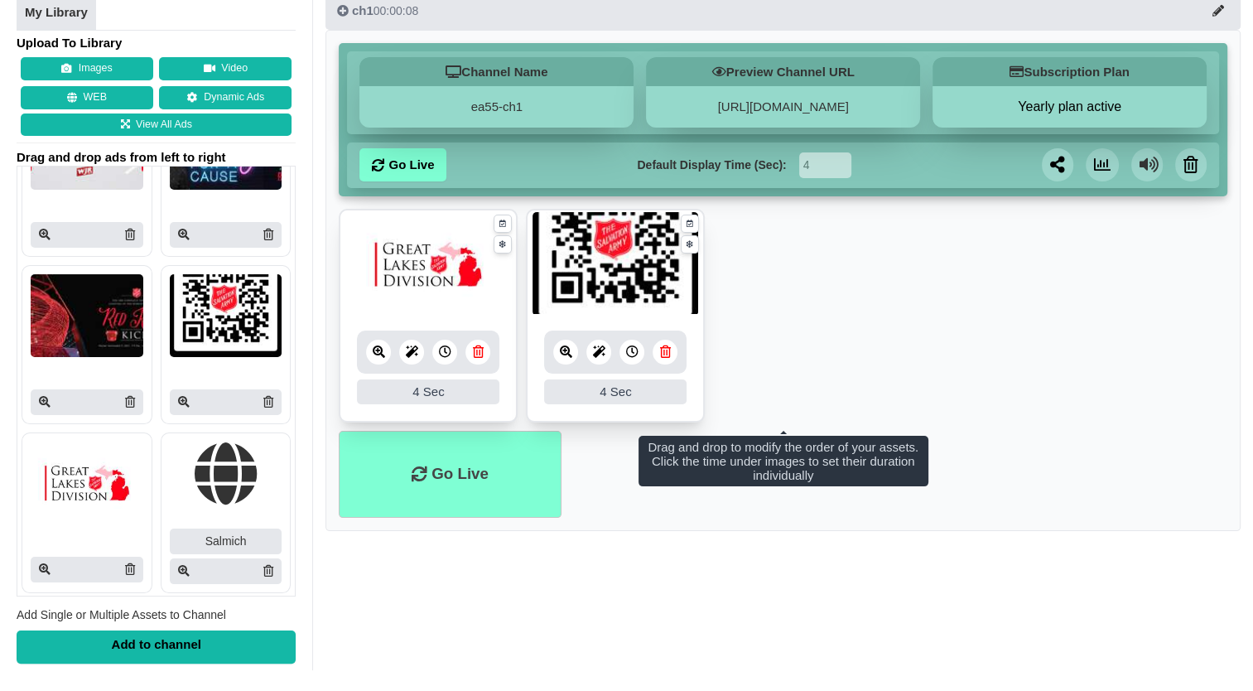
click at [610, 273] on img at bounding box center [616, 264] width 166 height 104
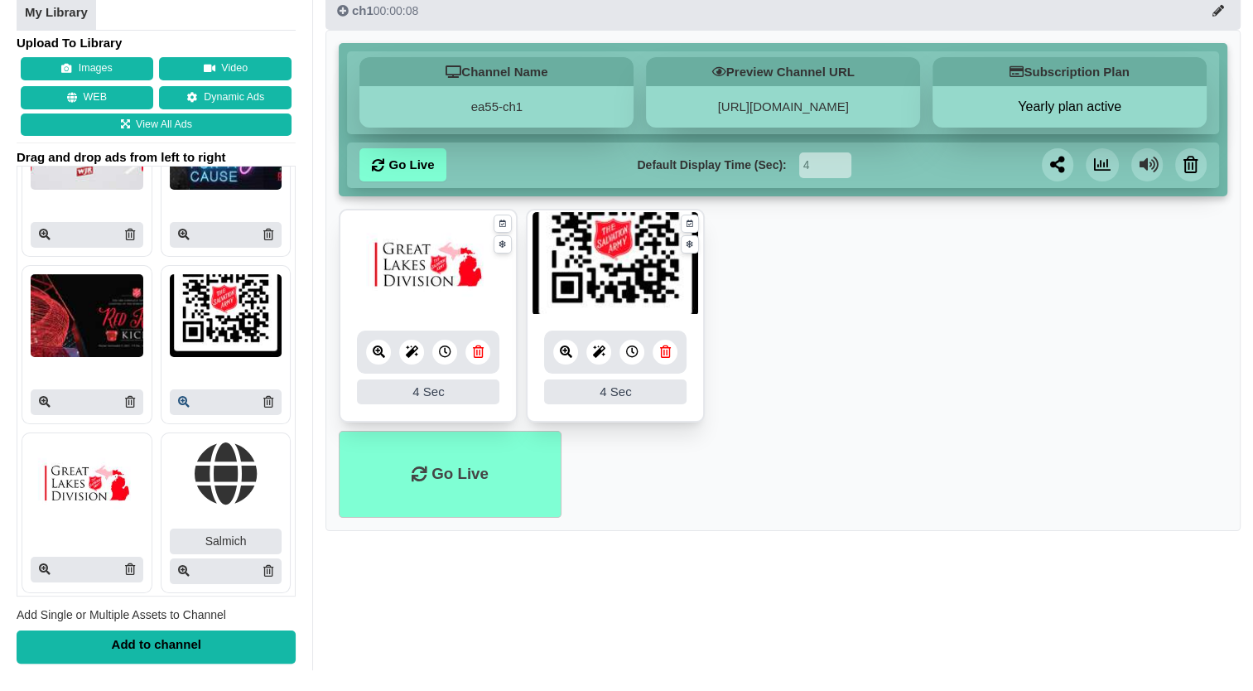
click at [178, 396] on icon at bounding box center [184, 402] width 12 height 12
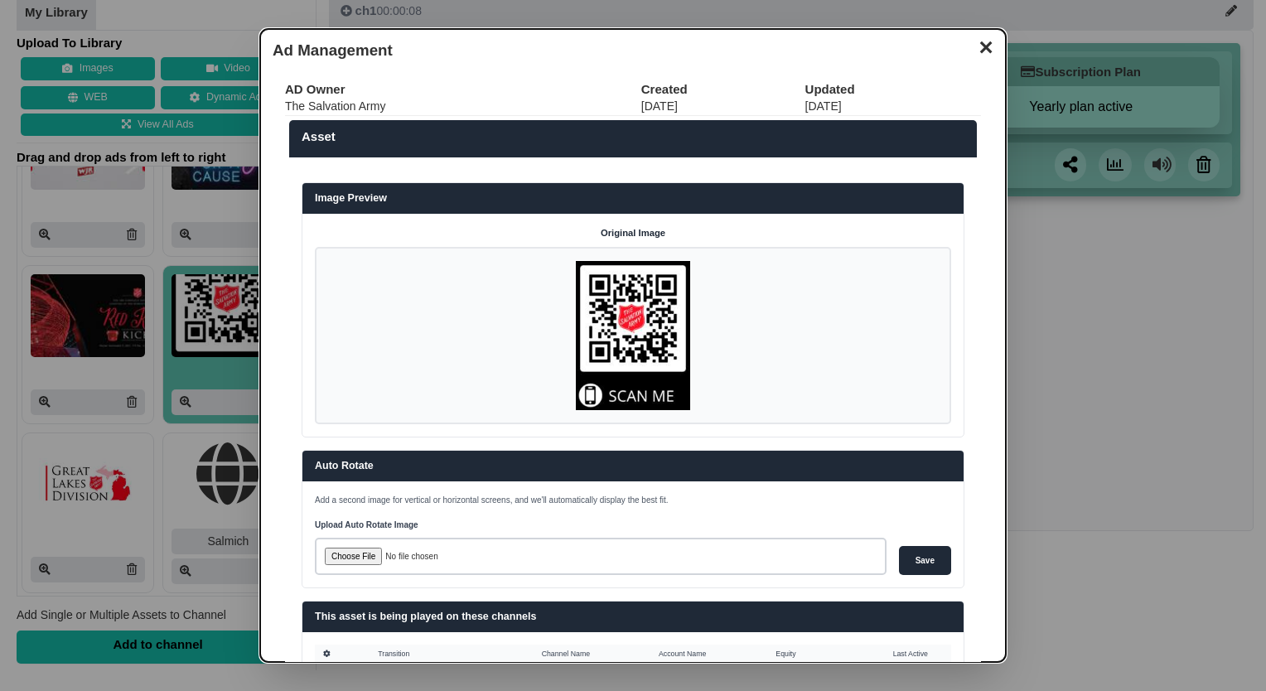
click at [974, 46] on button "✕" at bounding box center [985, 45] width 32 height 25
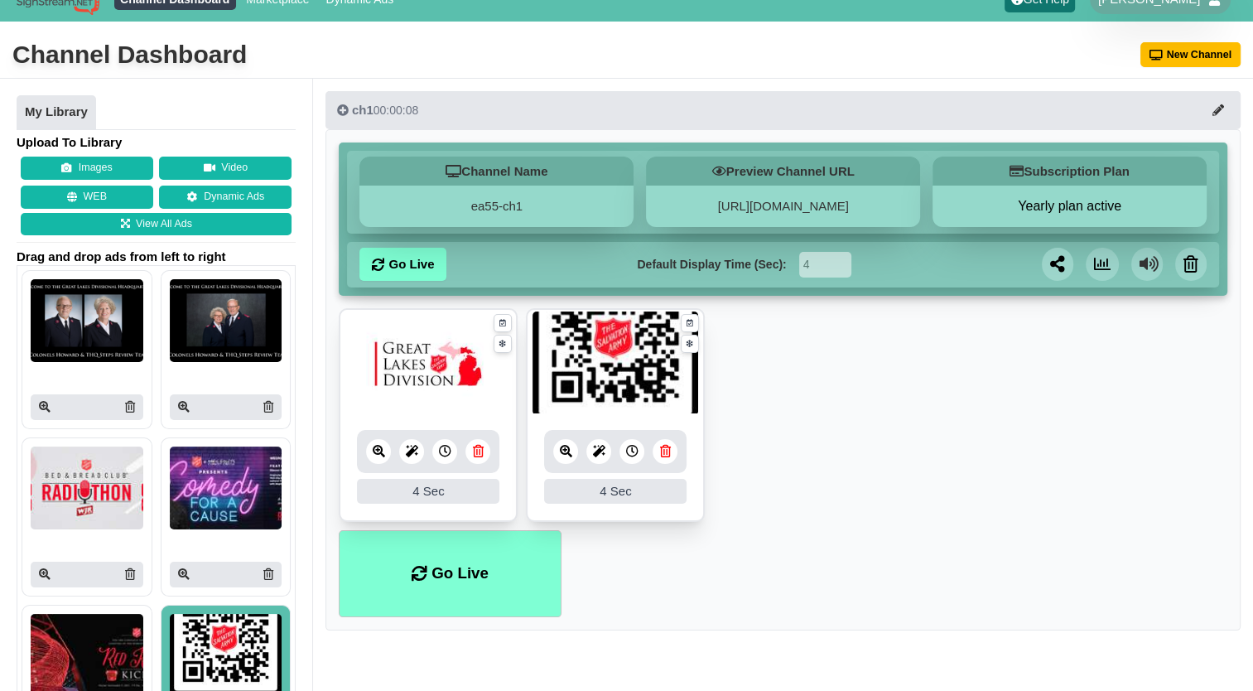
scroll to position [0, 0]
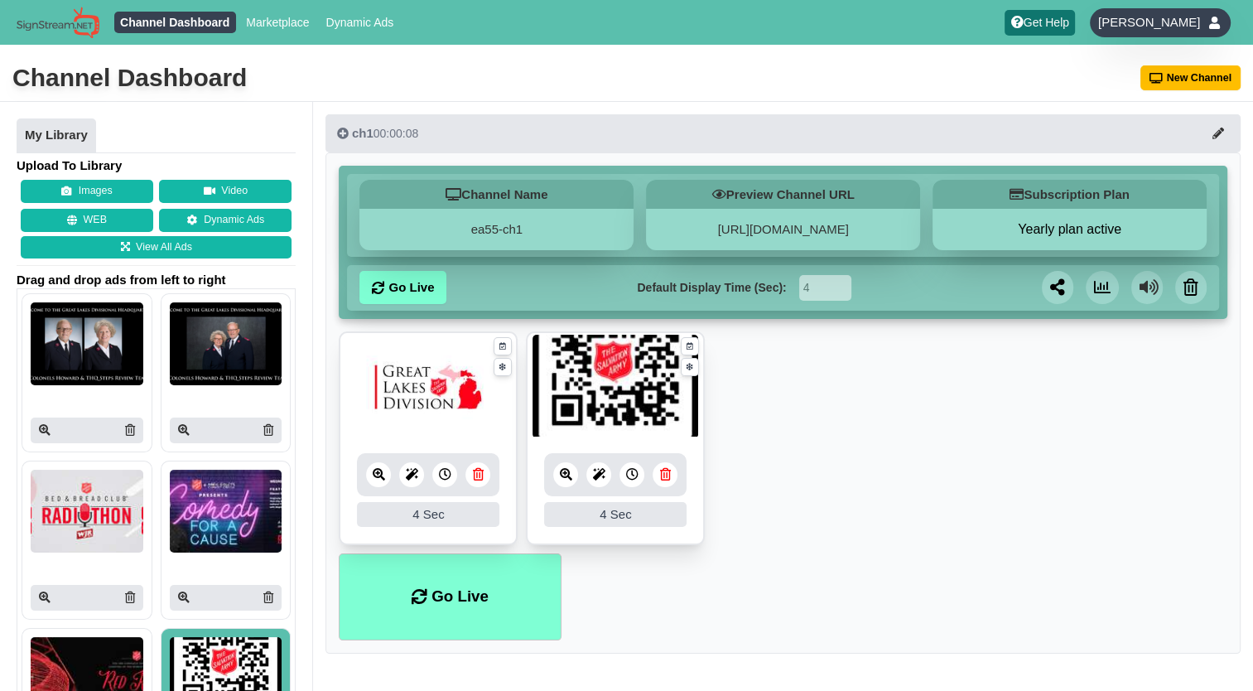
click at [1179, 22] on span "[PERSON_NAME]" at bounding box center [1149, 22] width 102 height 17
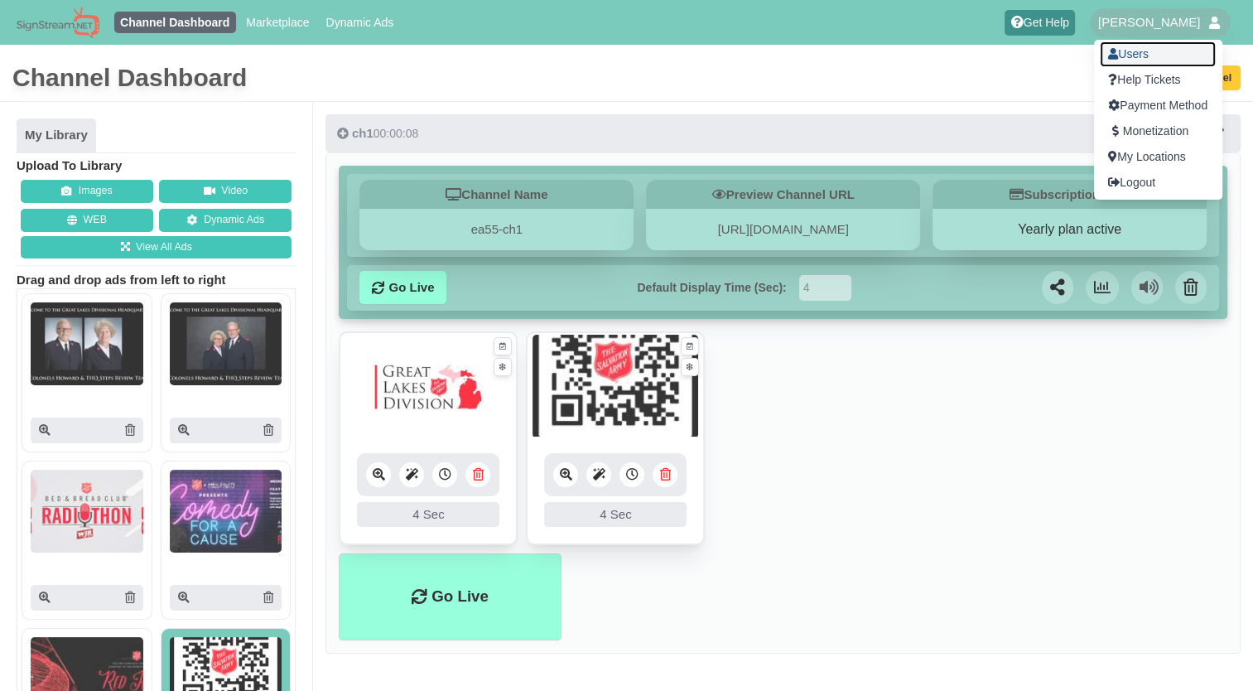
click at [1127, 51] on link "Users" at bounding box center [1158, 54] width 116 height 26
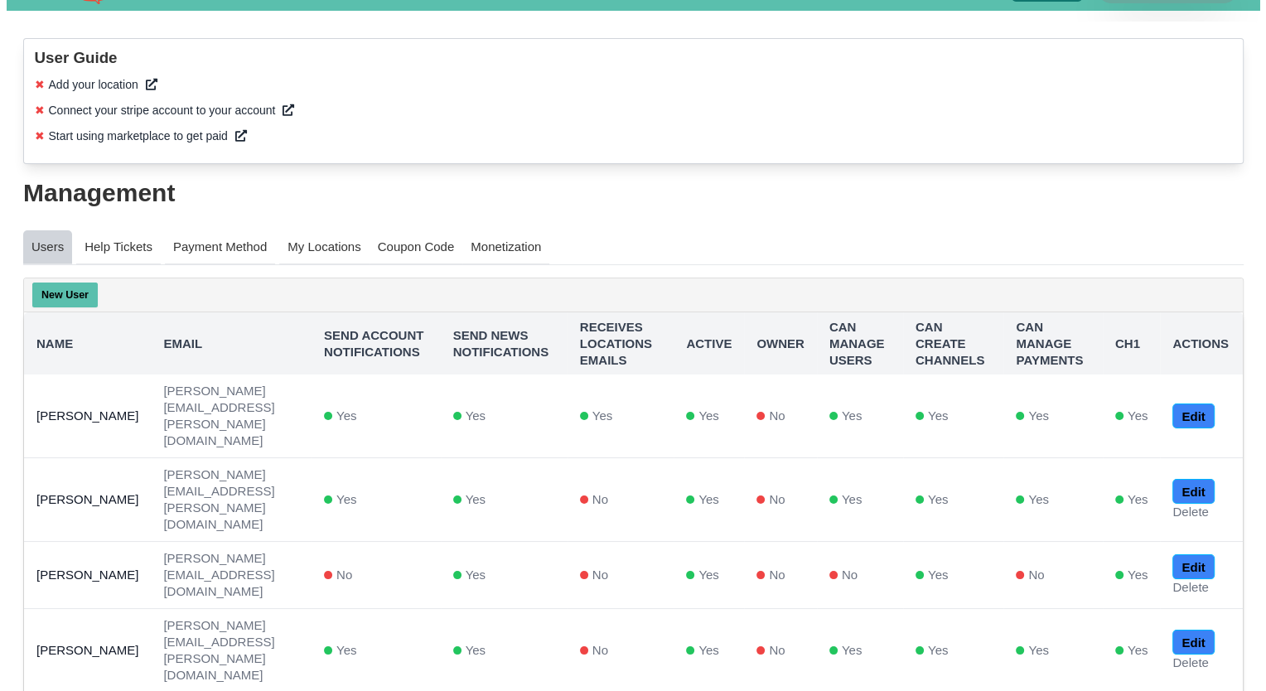
scroll to position [43, 0]
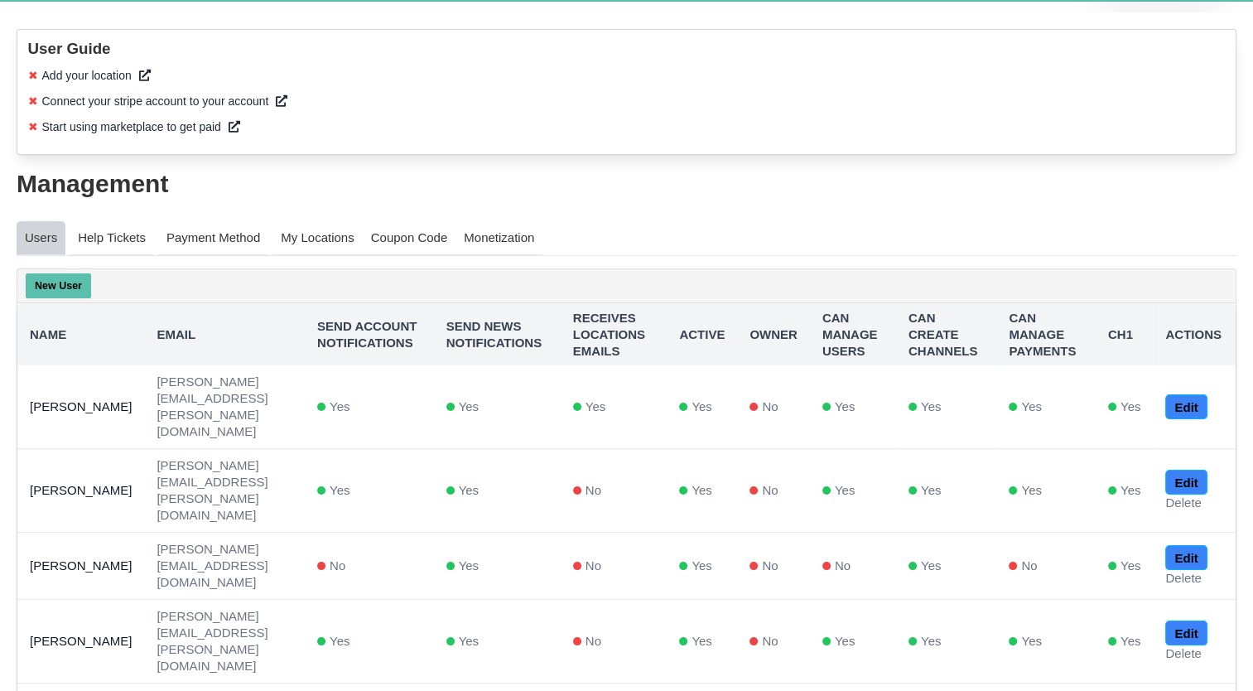
click at [46, 282] on button "New User" at bounding box center [58, 285] width 65 height 25
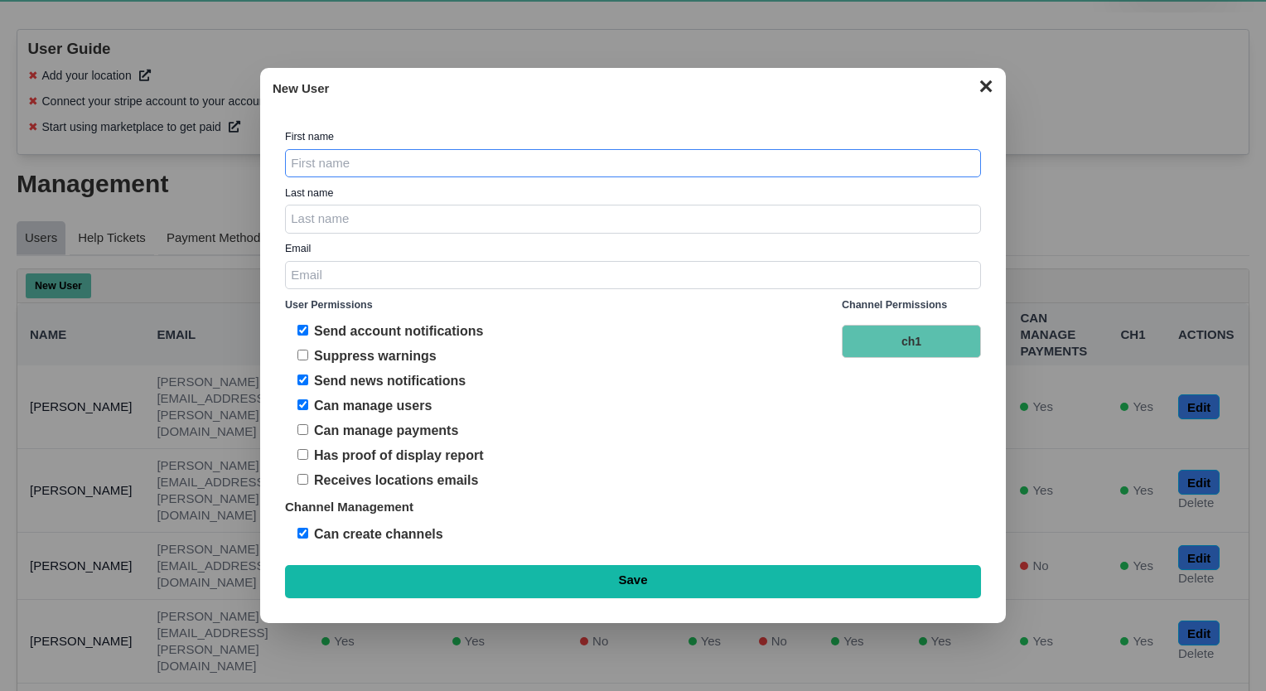
click at [378, 166] on input "First Name" at bounding box center [633, 163] width 696 height 29
type input "Anthony"
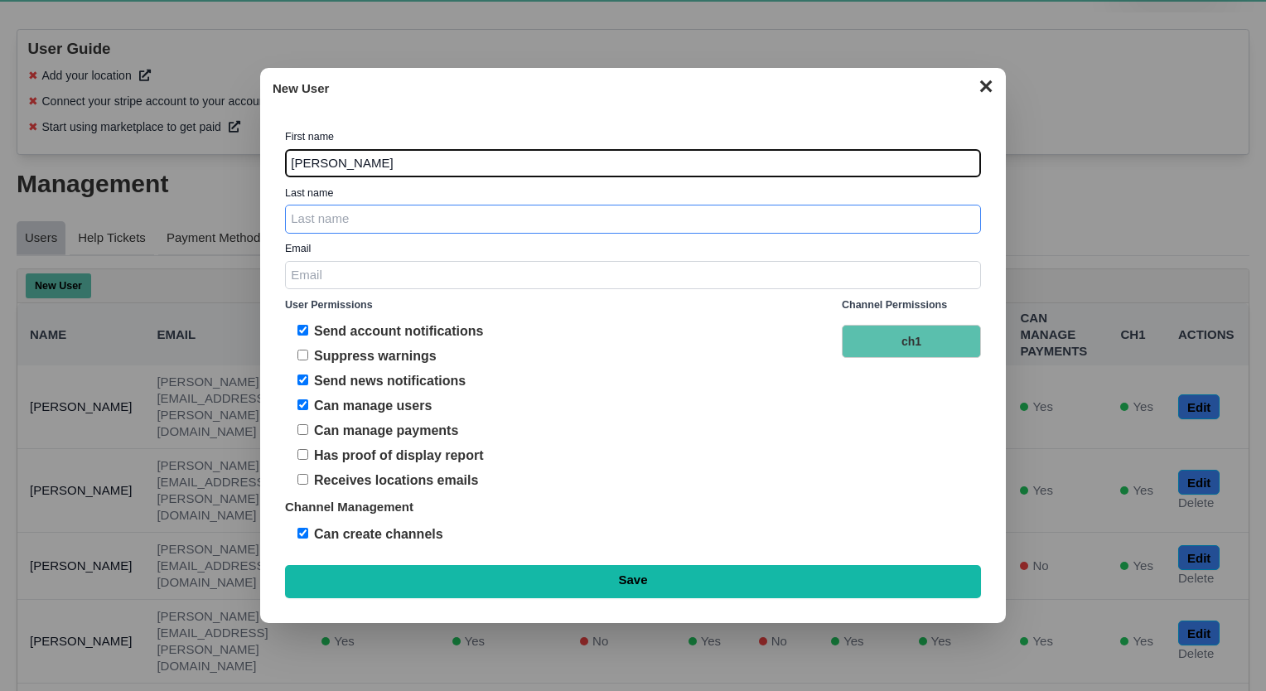
click at [348, 224] on input "Last name" at bounding box center [633, 219] width 696 height 29
click at [348, 224] on input "M" at bounding box center [633, 219] width 696 height 29
type input "Mottley"
click at [335, 268] on input "Email" at bounding box center [633, 275] width 696 height 29
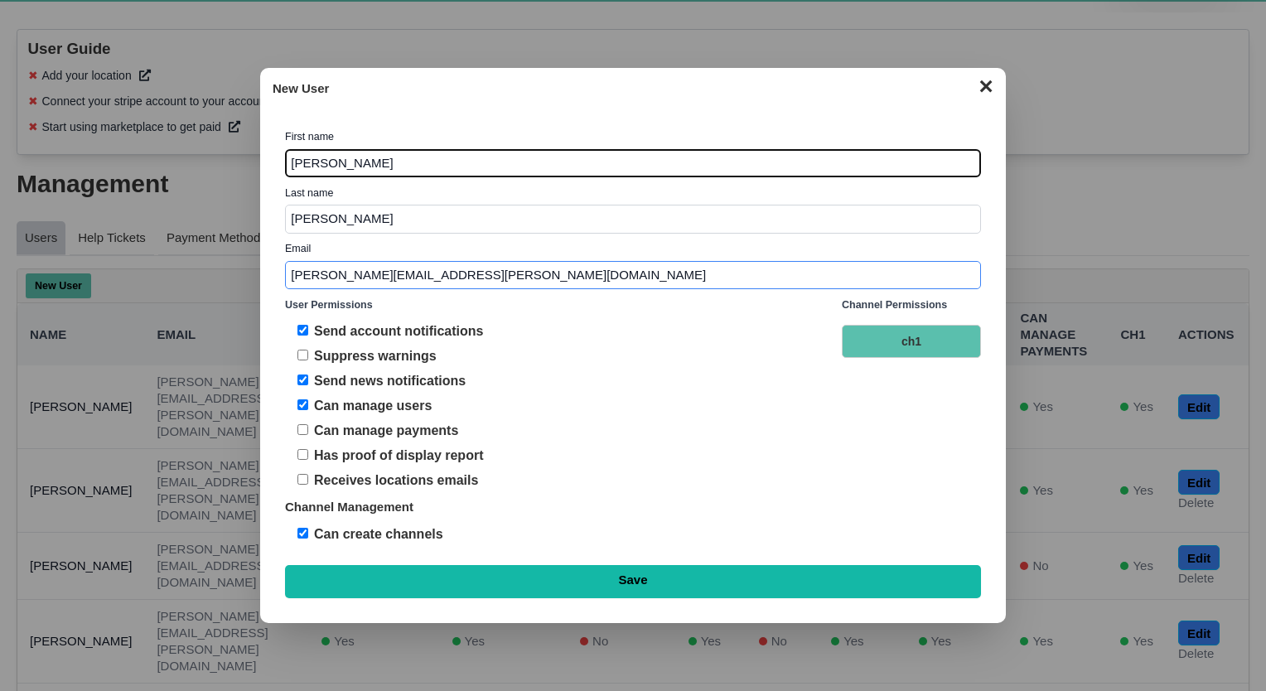
type input "[PERSON_NAME][EMAIL_ADDRESS][PERSON_NAME][DOMAIN_NAME]"
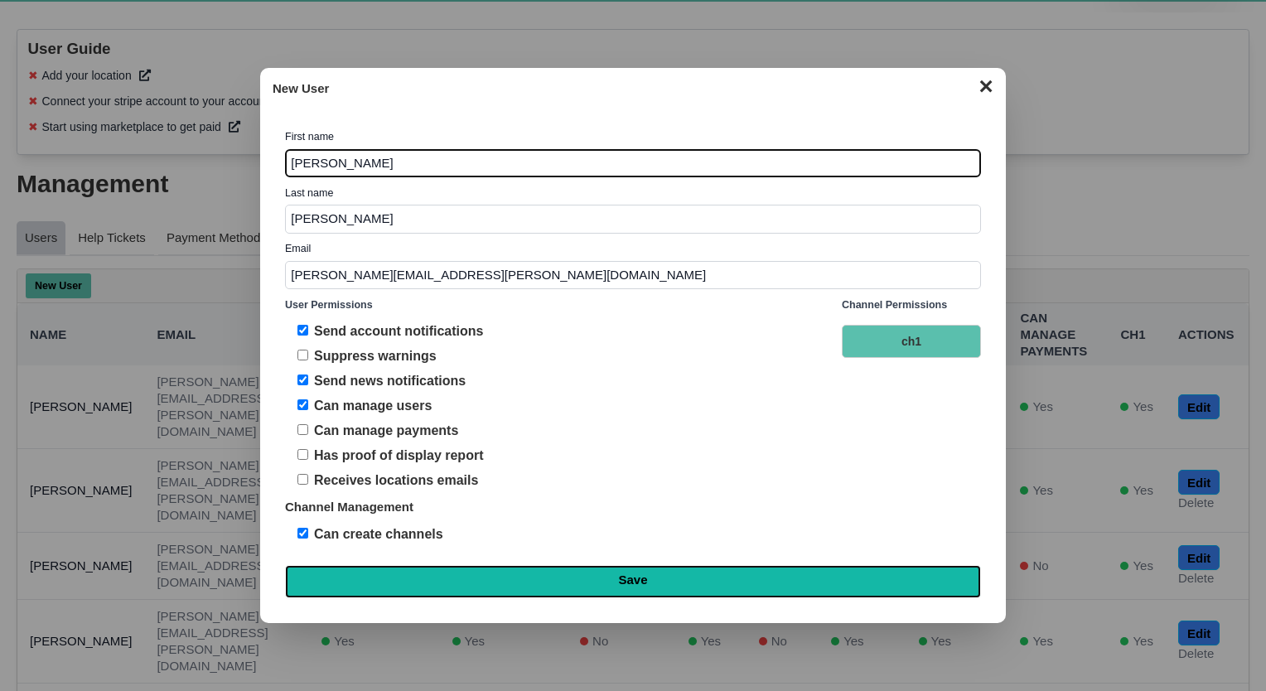
click at [623, 572] on input "Save" at bounding box center [633, 581] width 696 height 33
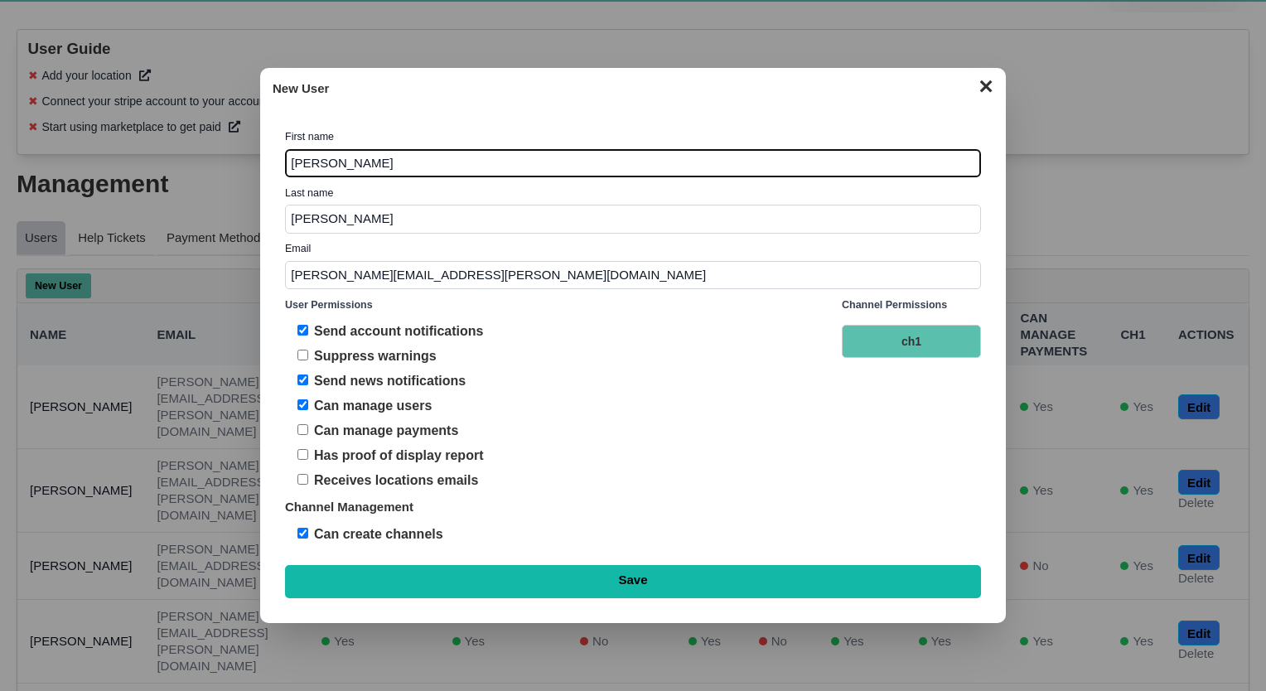
type input "Saving..."
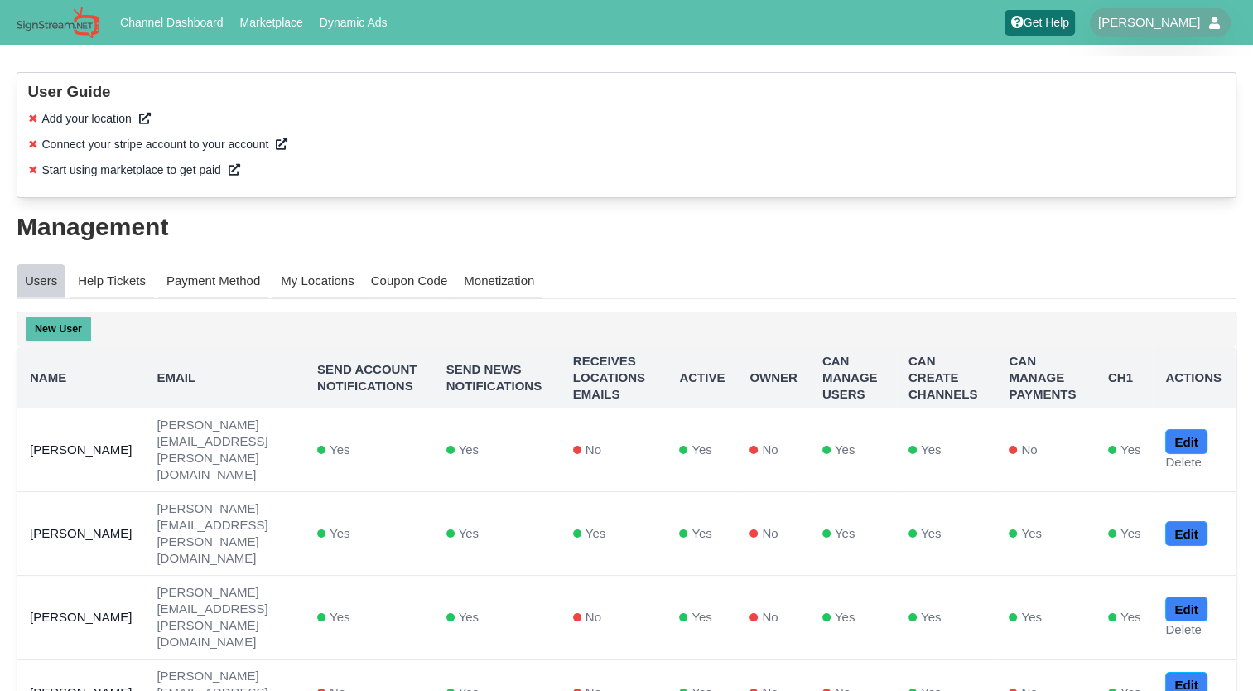
click at [71, 317] on button "New User" at bounding box center [58, 328] width 65 height 25
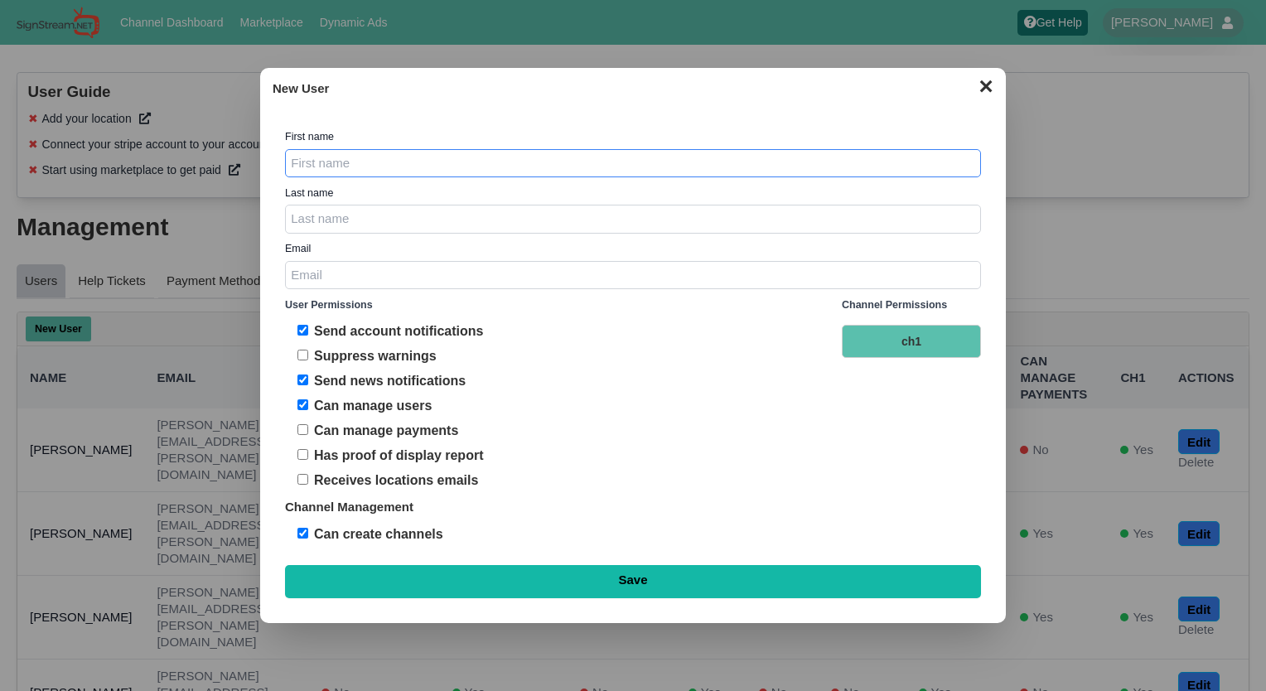
click at [374, 160] on input "First Name" at bounding box center [633, 163] width 696 height 29
type input "[PERSON_NAME]"
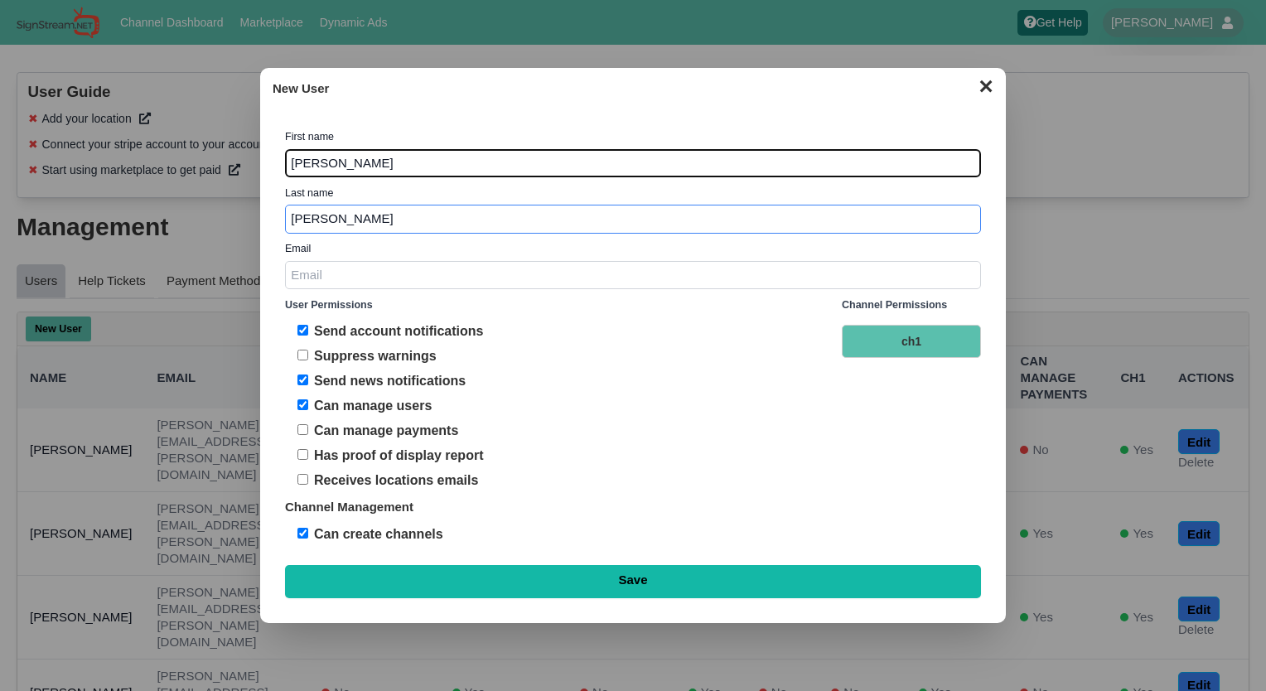
type input "Ruggerio"
click at [666, 306] on label "User Permissions" at bounding box center [563, 305] width 557 height 15
click at [379, 277] on input "Reb" at bounding box center [633, 275] width 696 height 29
type input "[PERSON_NAME][EMAIL_ADDRESS][PERSON_NAME][DOMAIN_NAME]"
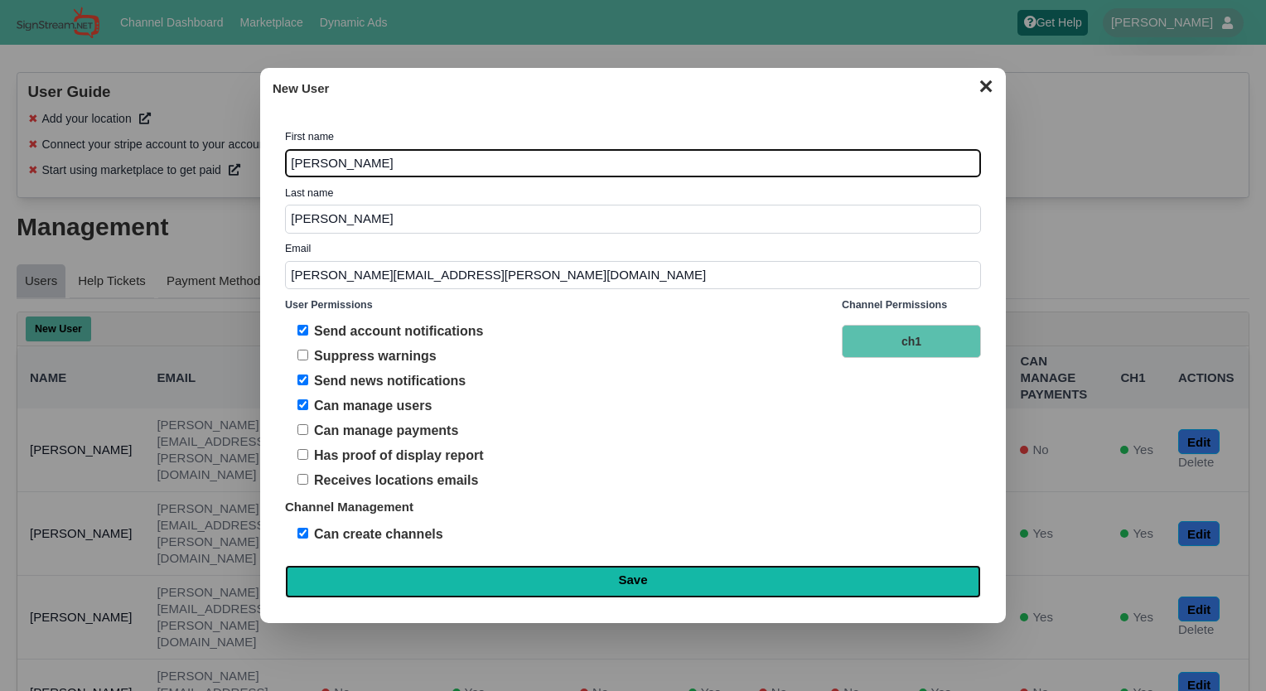
click at [637, 573] on input "Save" at bounding box center [633, 581] width 696 height 33
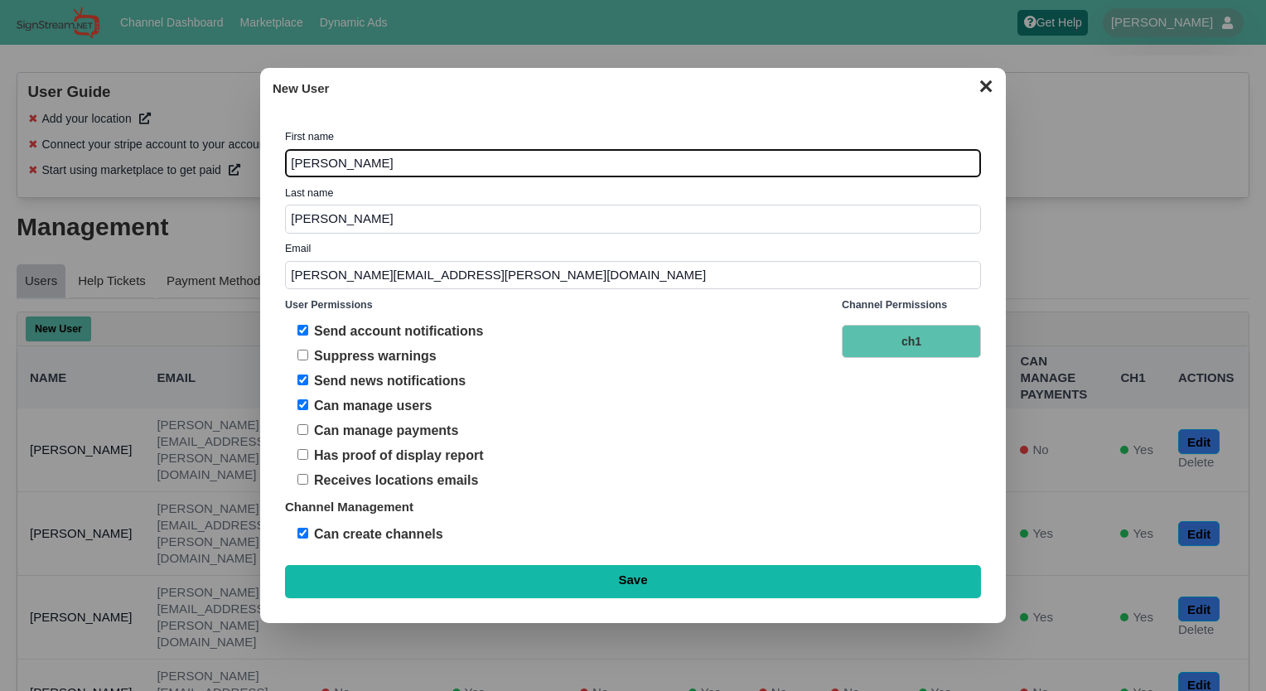
type input "Saving..."
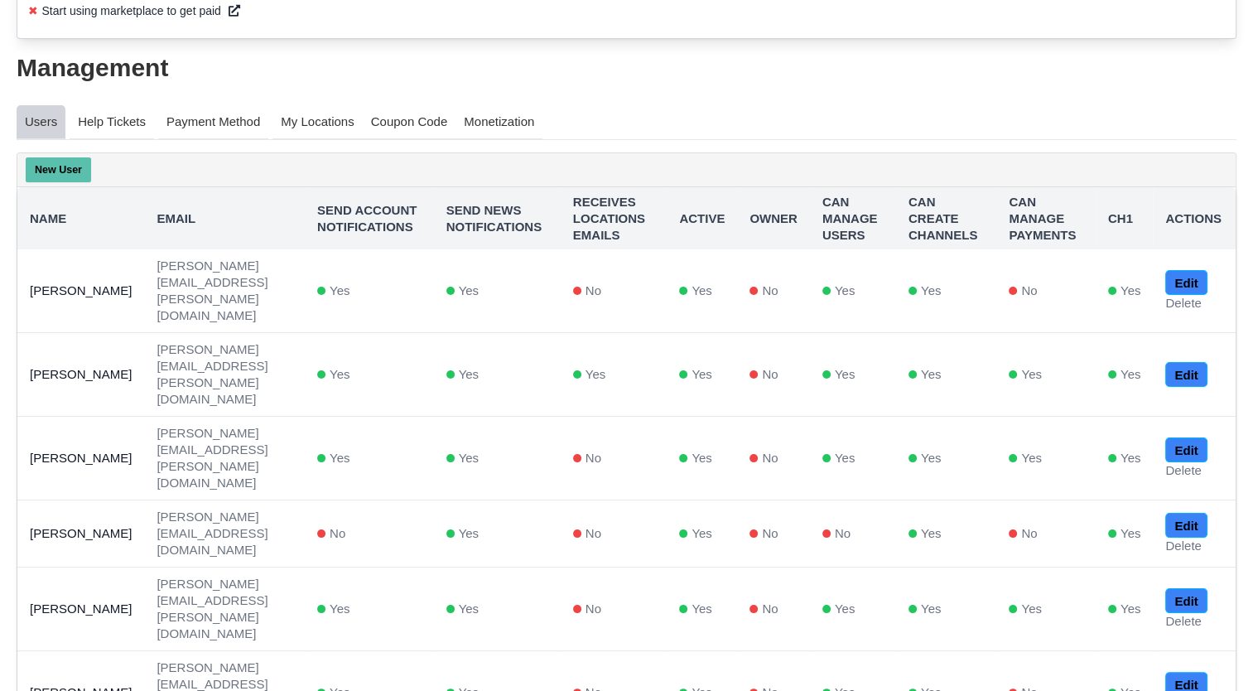
scroll to position [161, 0]
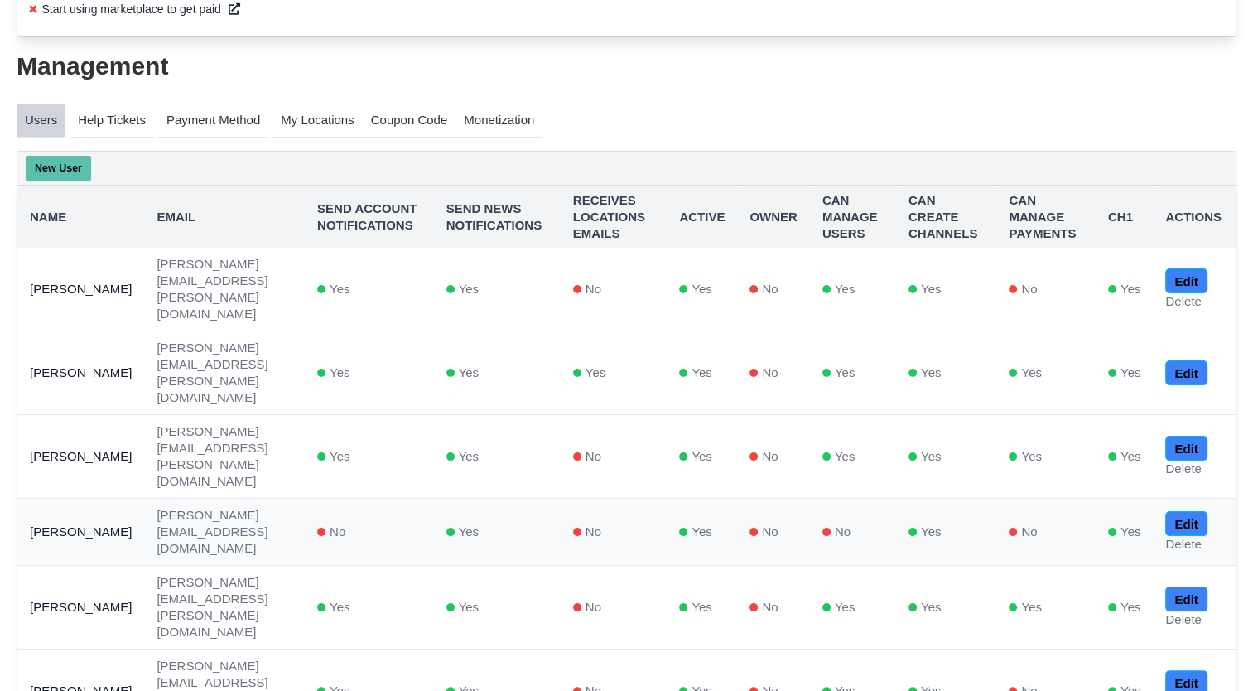
click at [63, 499] on td "[PERSON_NAME]" at bounding box center [80, 532] width 127 height 67
click at [89, 125] on link "Help Tickets" at bounding box center [112, 121] width 84 height 35
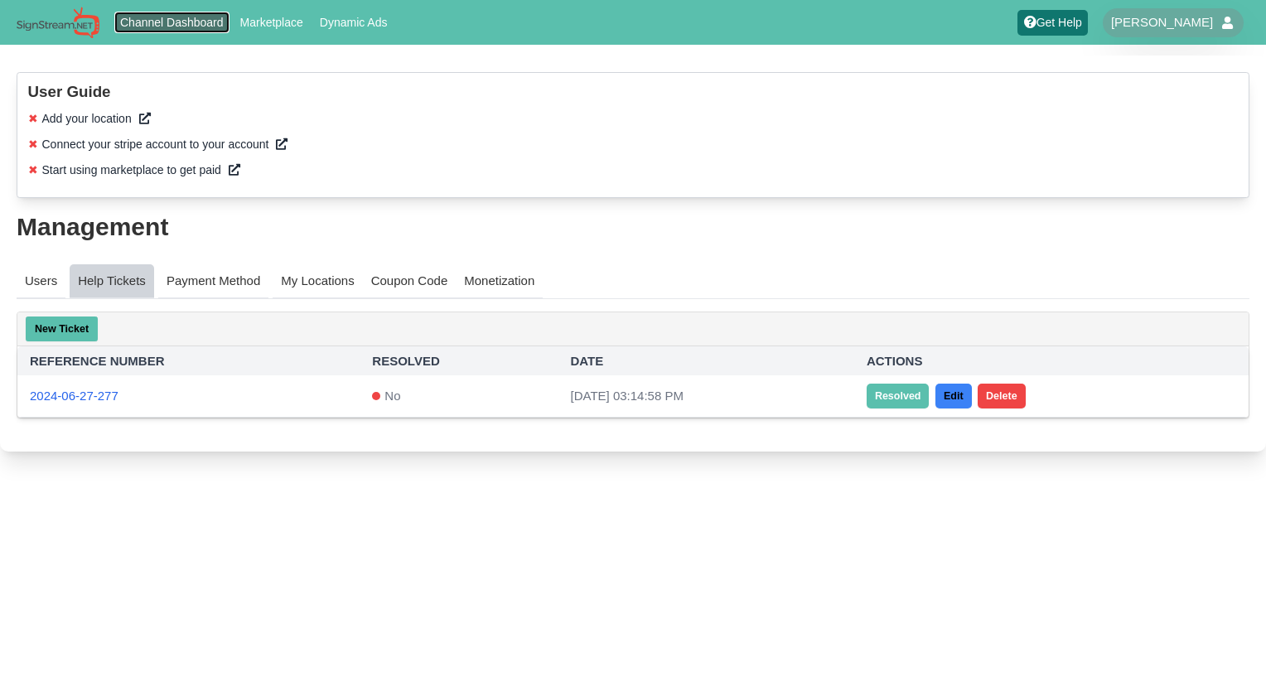
click at [176, 22] on link "Channel Dashboard" at bounding box center [172, 23] width 116 height 22
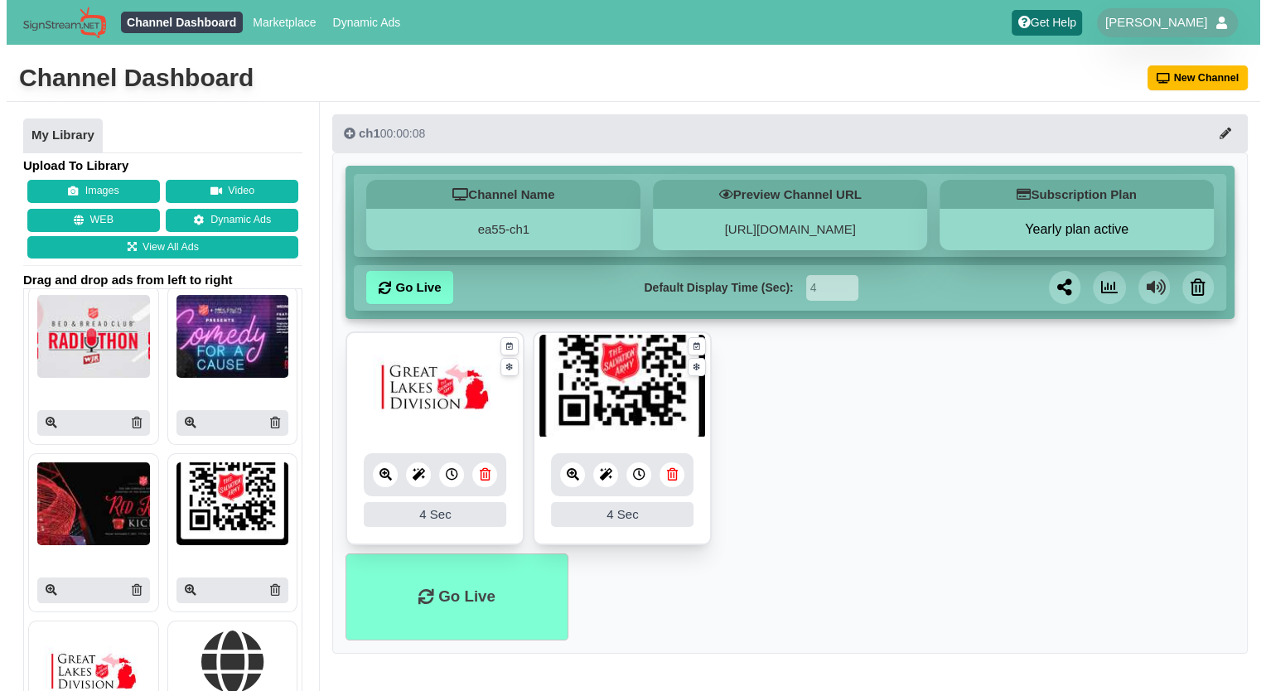
scroll to position [184, 0]
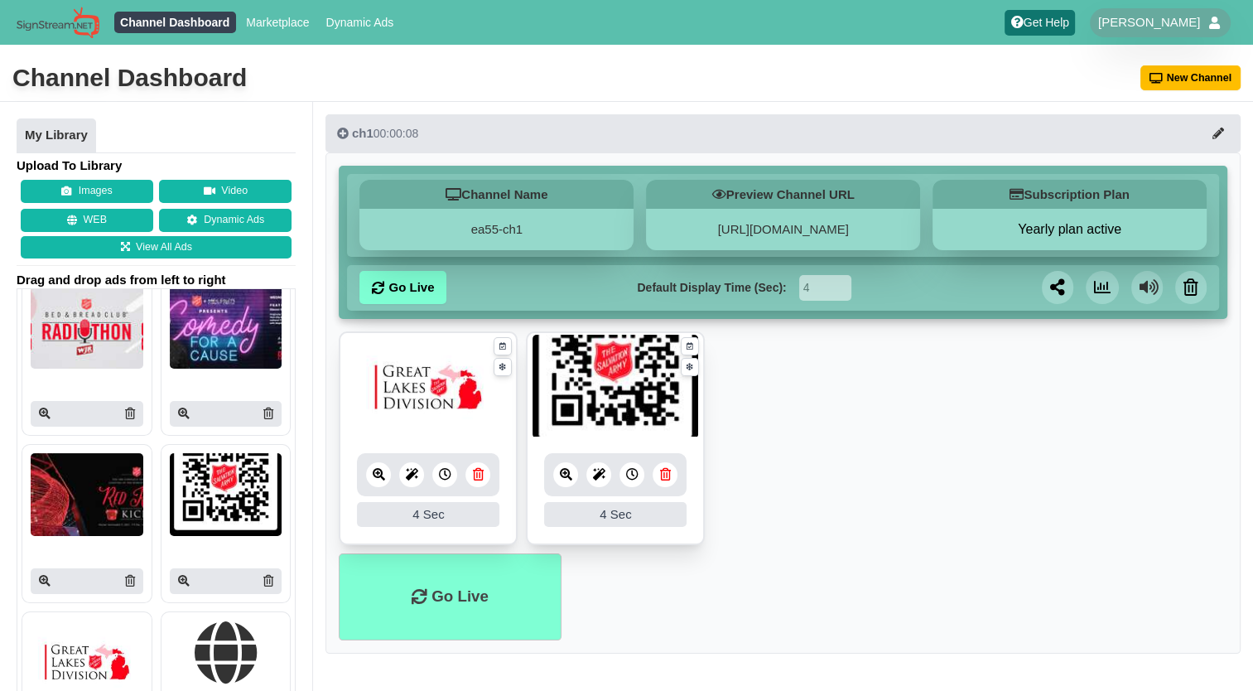
click at [86, 488] on img at bounding box center [87, 494] width 113 height 83
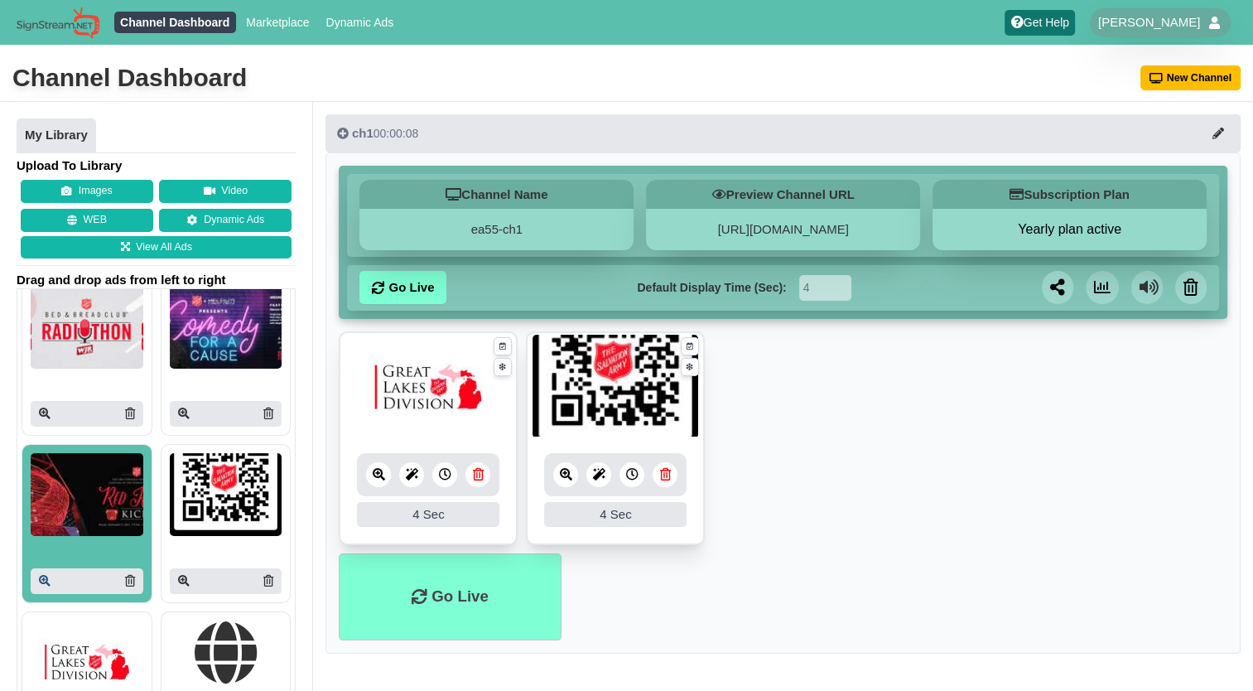
click at [44, 578] on icon at bounding box center [45, 581] width 12 height 12
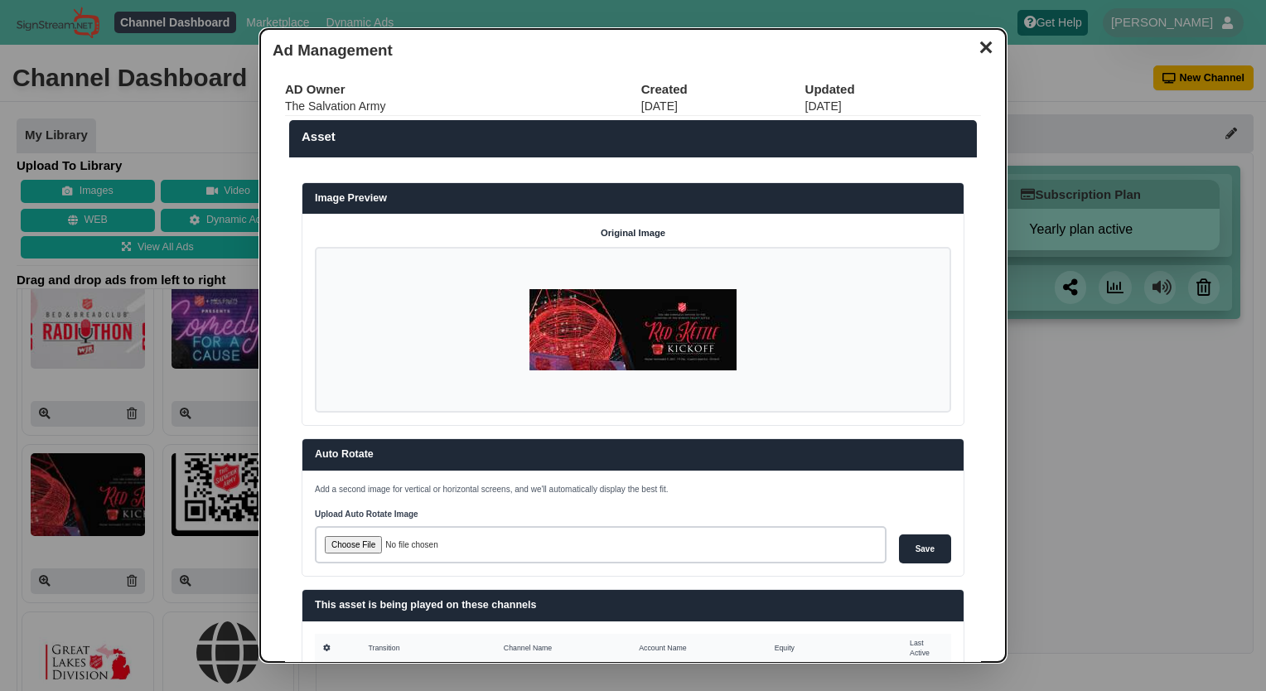
click at [605, 335] on img at bounding box center [632, 329] width 207 height 81
click at [605, 337] on img at bounding box center [632, 329] width 207 height 81
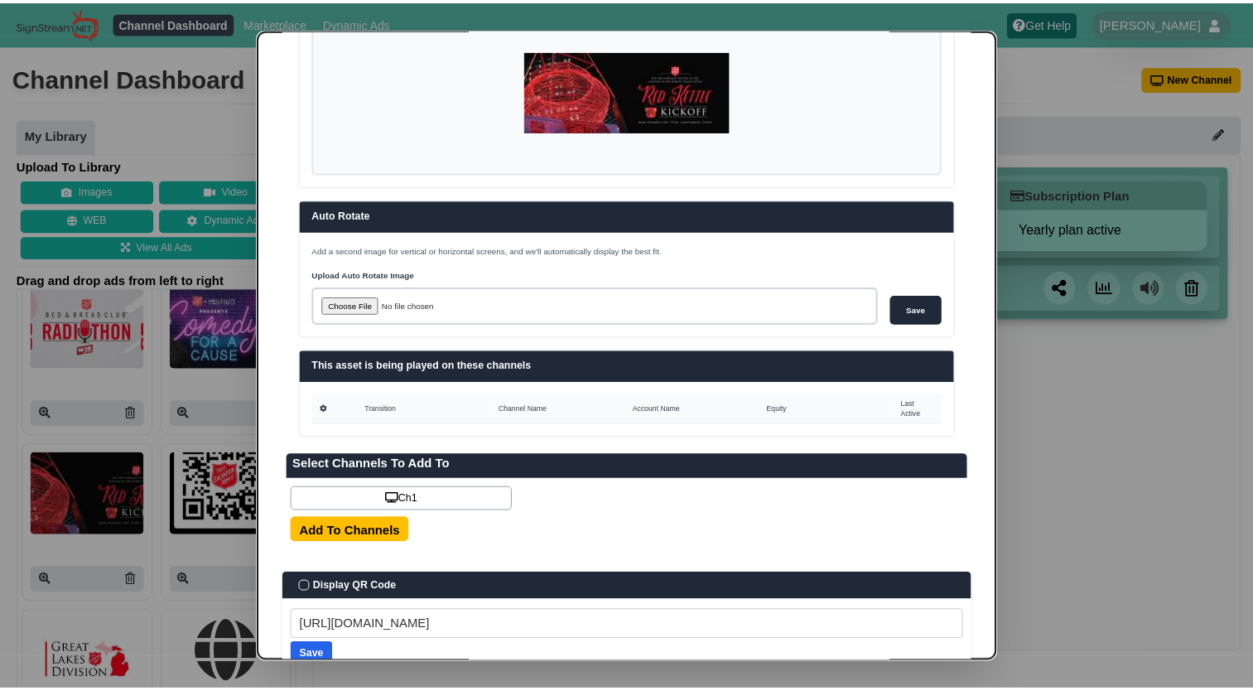
scroll to position [0, 0]
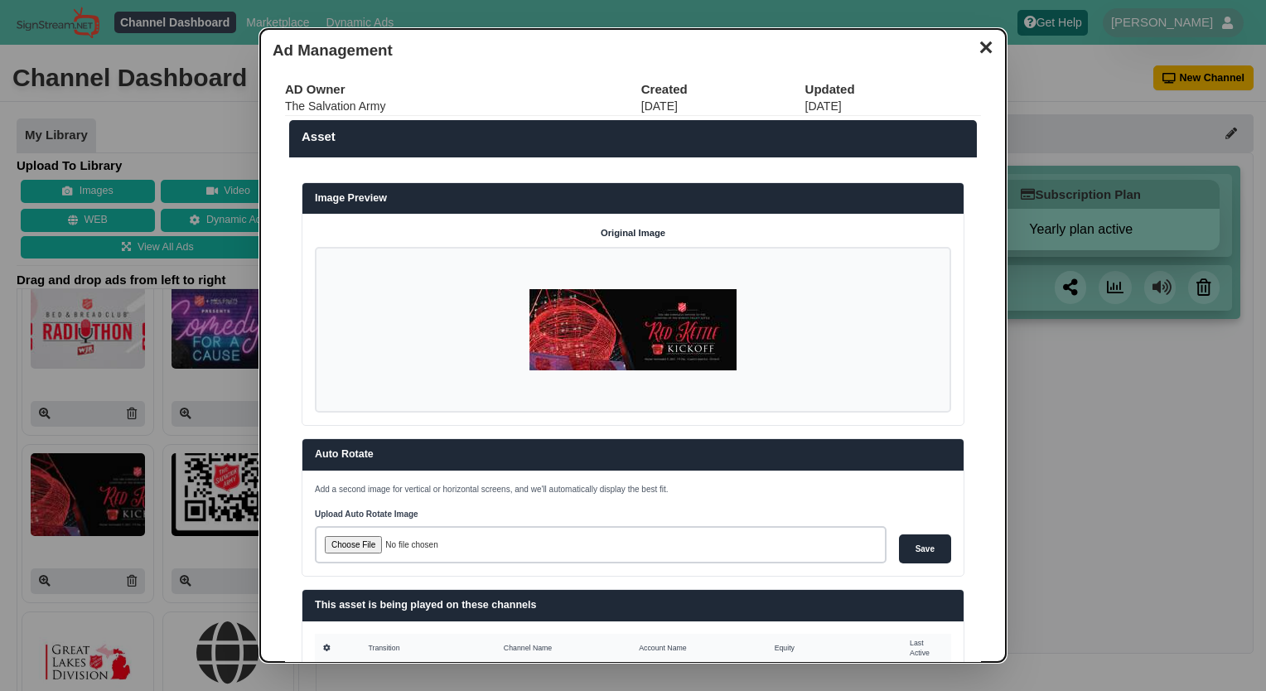
click at [646, 342] on img at bounding box center [632, 329] width 207 height 81
click at [969, 50] on button "✕" at bounding box center [985, 45] width 32 height 25
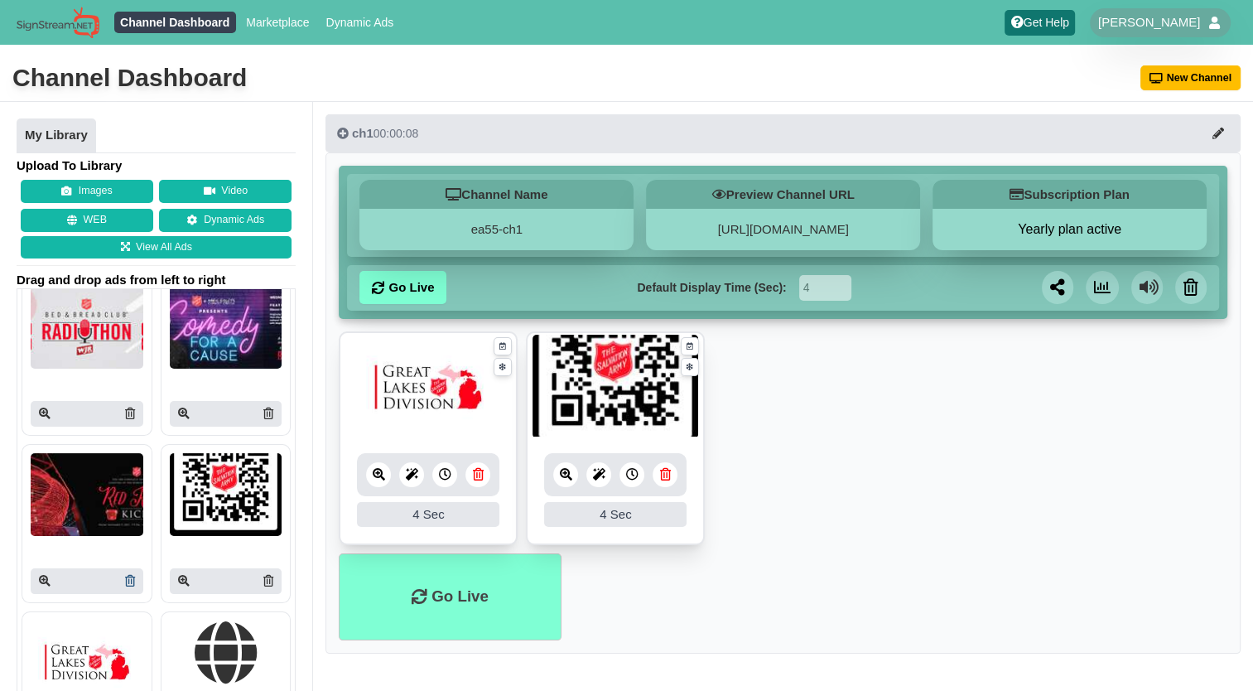
click at [125, 581] on icon at bounding box center [130, 581] width 10 height 12
